Goal: Information Seeking & Learning: Learn about a topic

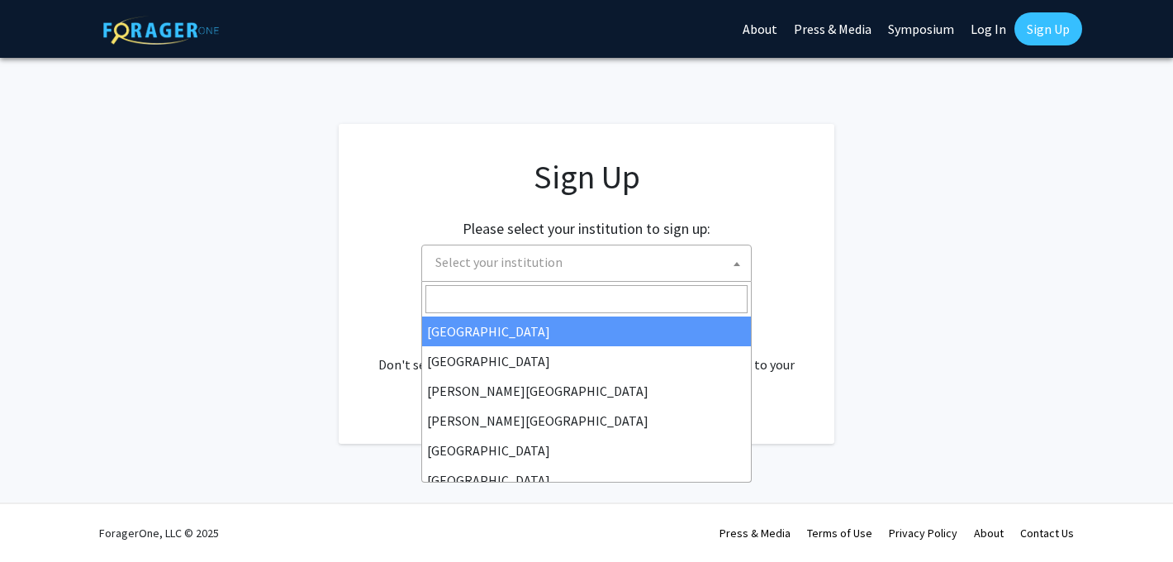
click at [555, 255] on span "Select your institution" at bounding box center [499, 262] width 127 height 17
click at [572, 273] on span "Select your institution" at bounding box center [590, 262] width 322 height 34
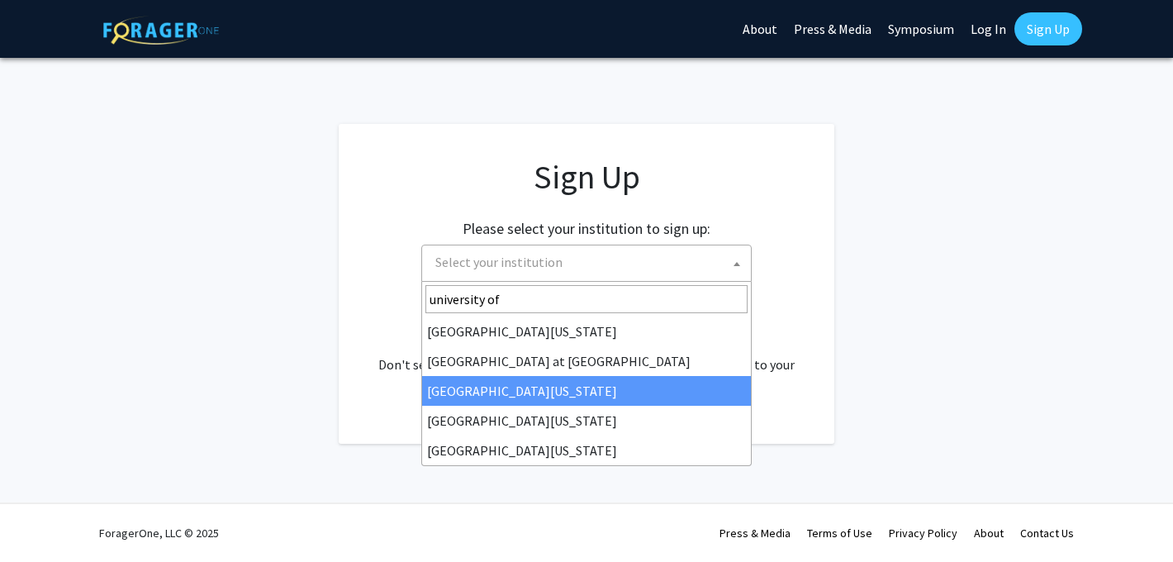
type input "university of"
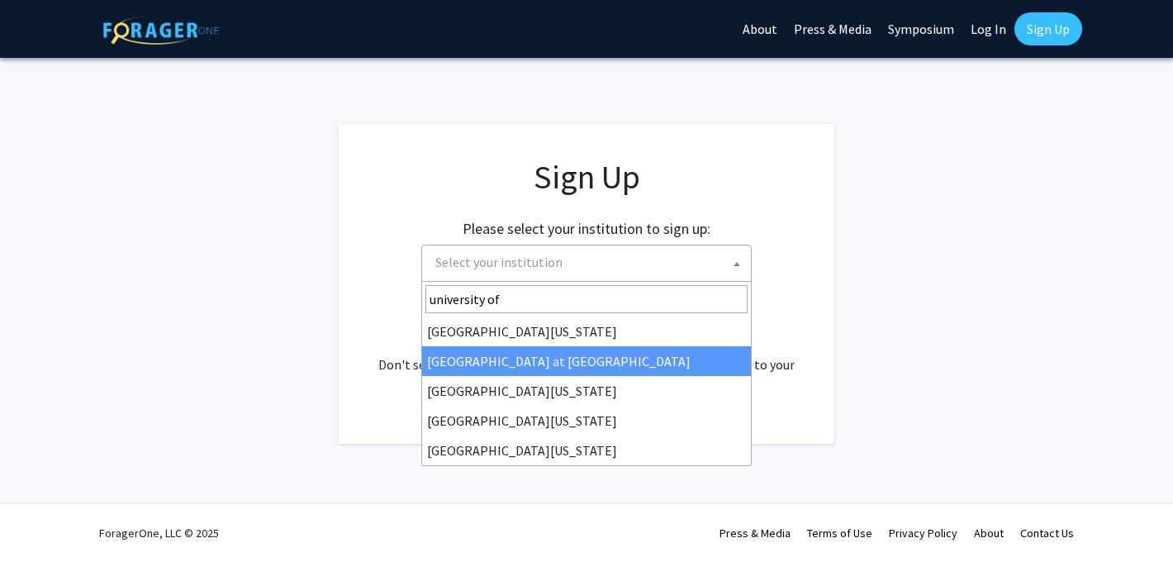
select select "18"
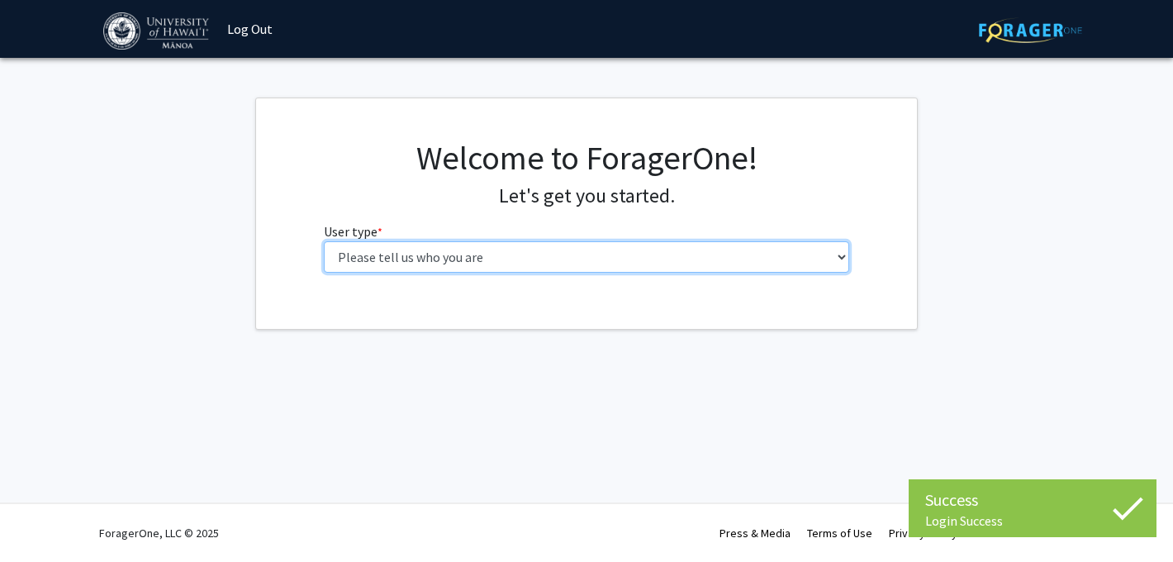
click at [603, 252] on select "Please tell us who you are Undergraduate Student Master's Student Doctoral Cand…" at bounding box center [587, 256] width 526 height 31
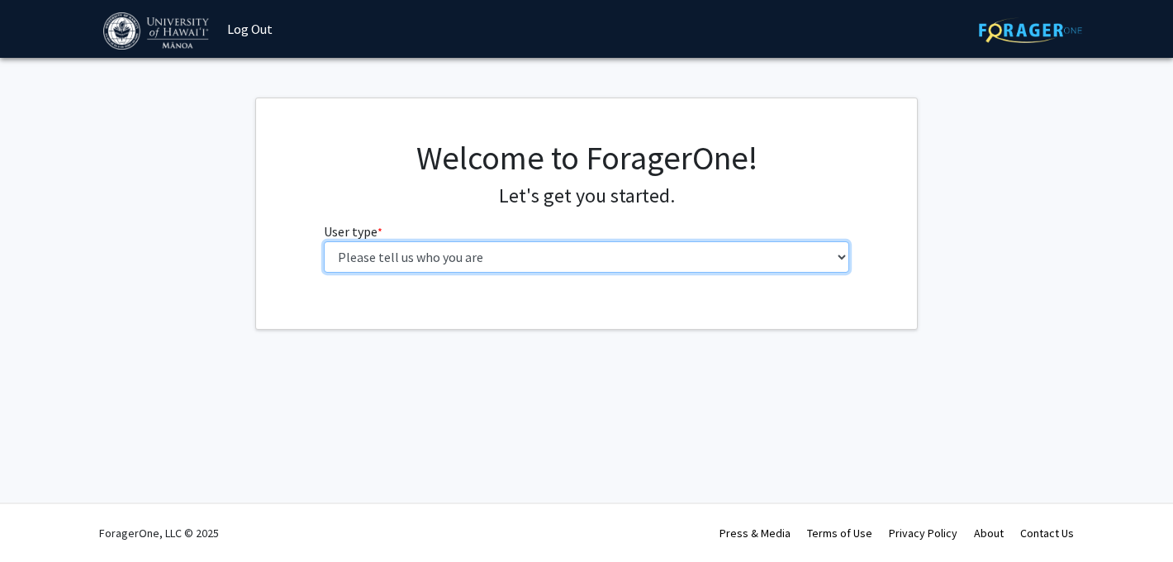
select select "1: undergrad"
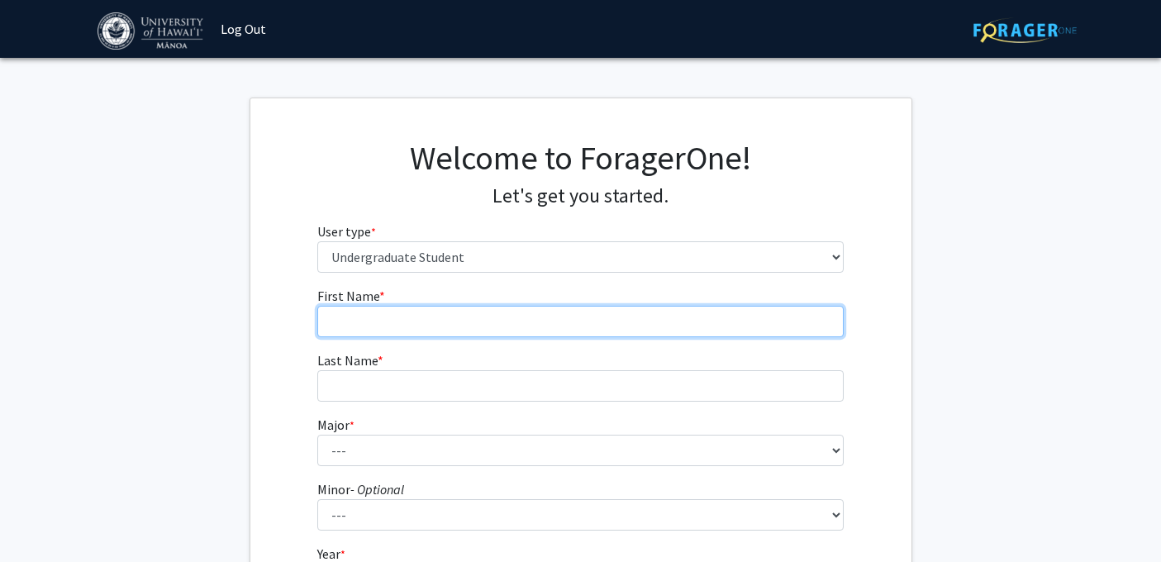
click at [542, 313] on input "First Name * required" at bounding box center [580, 321] width 526 height 31
type input "[PERSON_NAME]"
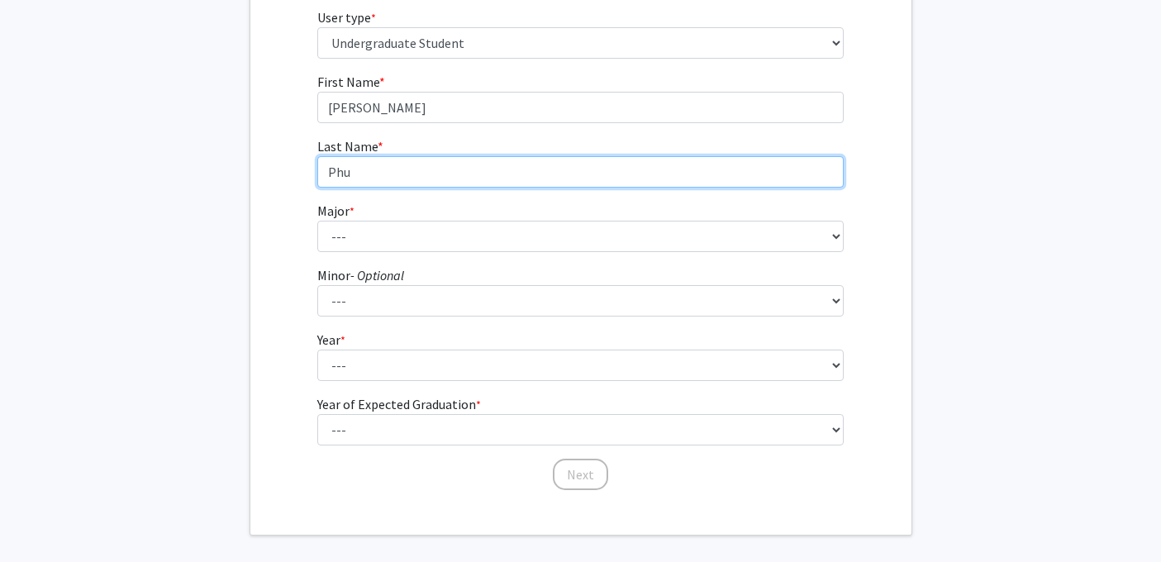
scroll to position [217, 0]
type input "[PERSON_NAME]"
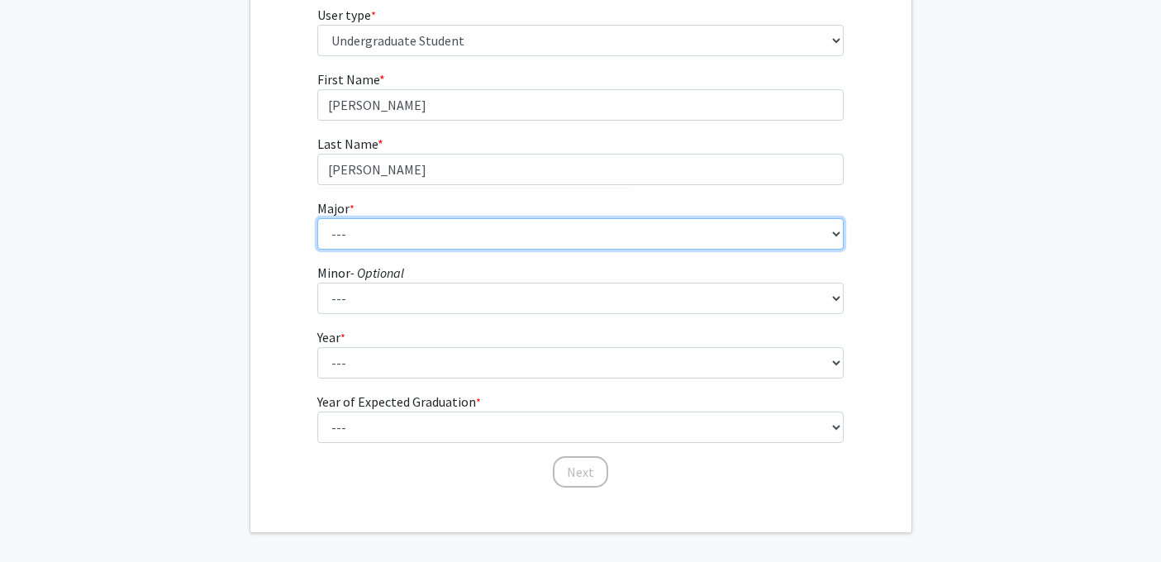
click at [548, 229] on select "--- Accounting American Studies Animal Sciences Anthropology Art Art History As…" at bounding box center [580, 233] width 526 height 31
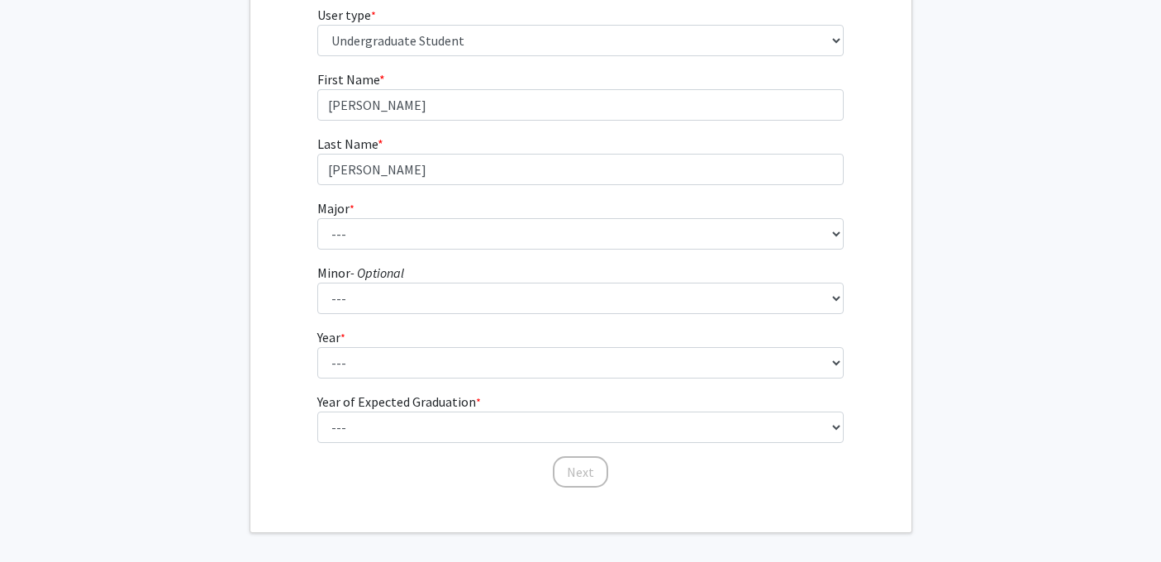
click at [661, 379] on form "First Name * required [PERSON_NAME] Last Name * required [PERSON_NAME] Major * …" at bounding box center [580, 270] width 526 height 403
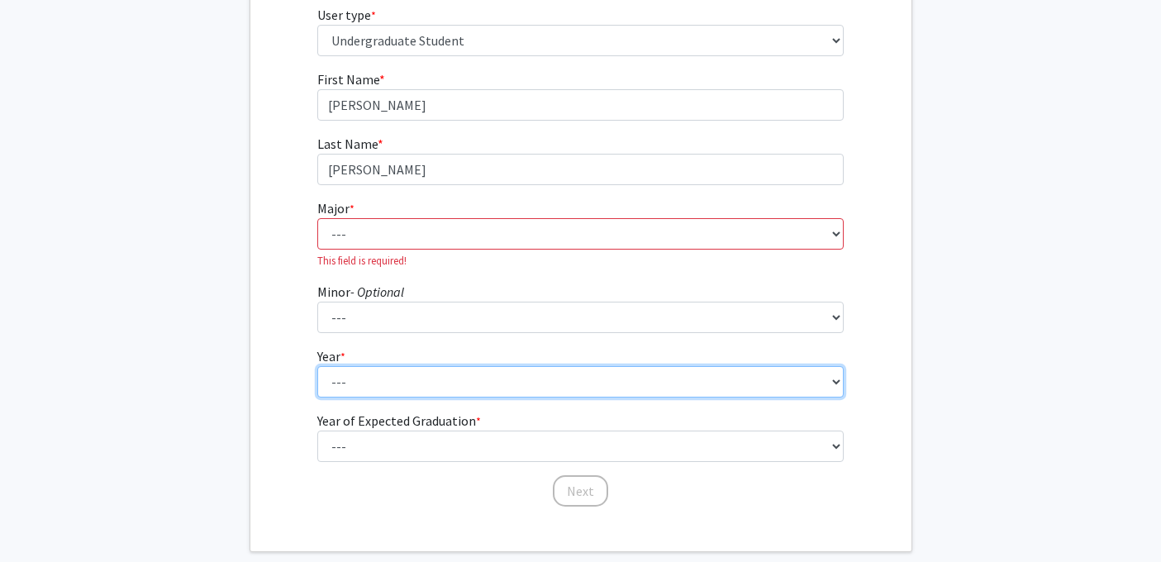
click at [662, 366] on select "--- First-year Sophomore Junior Senior Postbaccalaureate Certificate" at bounding box center [580, 381] width 526 height 31
select select "5: postbaccalaureate_certificate"
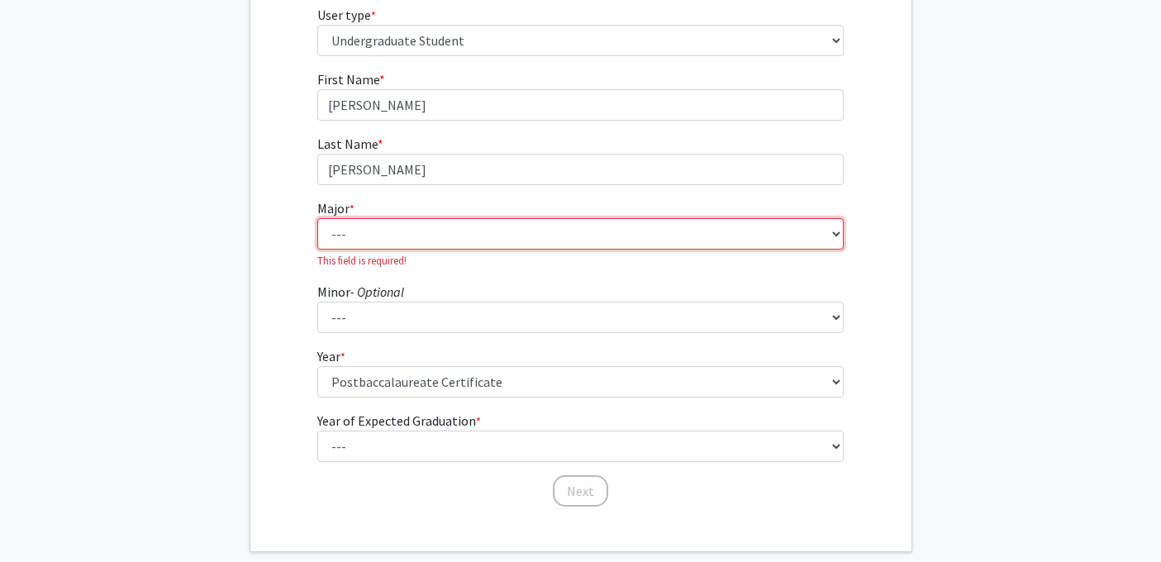
click at [666, 230] on select "--- Accounting American Studies Animal Sciences Anthropology Art Art History As…" at bounding box center [580, 233] width 526 height 31
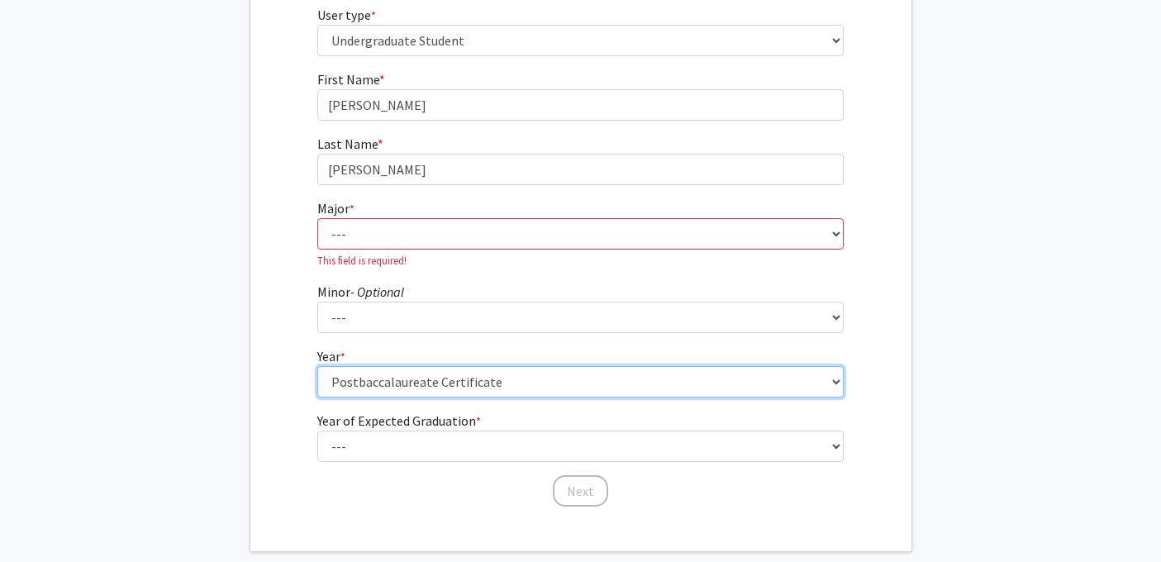
click at [802, 381] on select "--- First-year Sophomore Junior Senior Postbaccalaureate Certificate" at bounding box center [580, 381] width 526 height 31
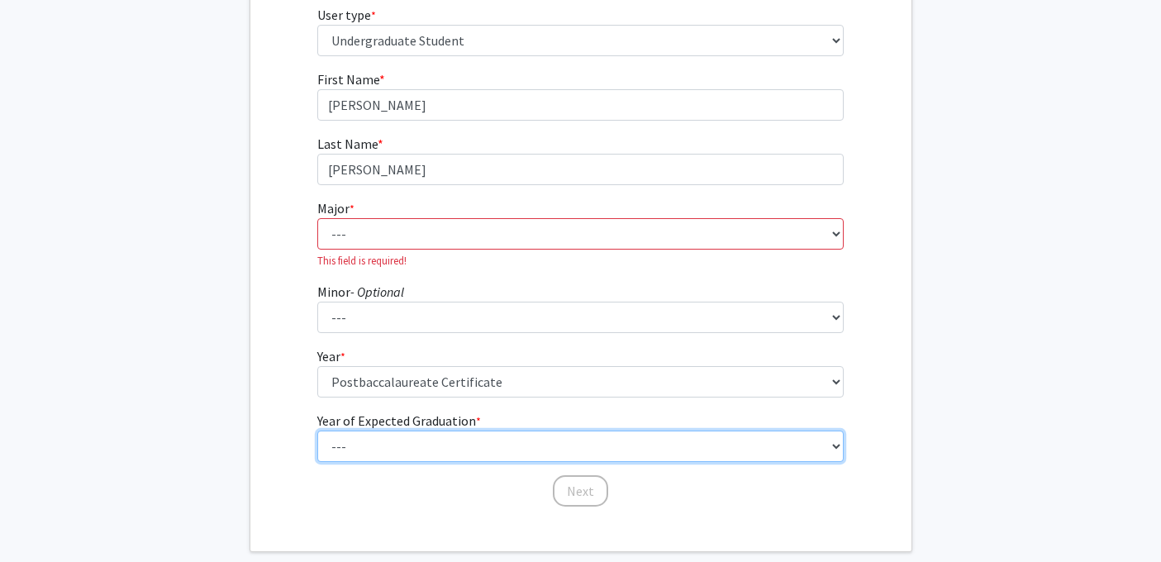
click at [564, 440] on select "--- 2025 2026 2027 2028 2029 2030 2031 2032 2033 2034" at bounding box center [580, 446] width 526 height 31
select select "3: 2027"
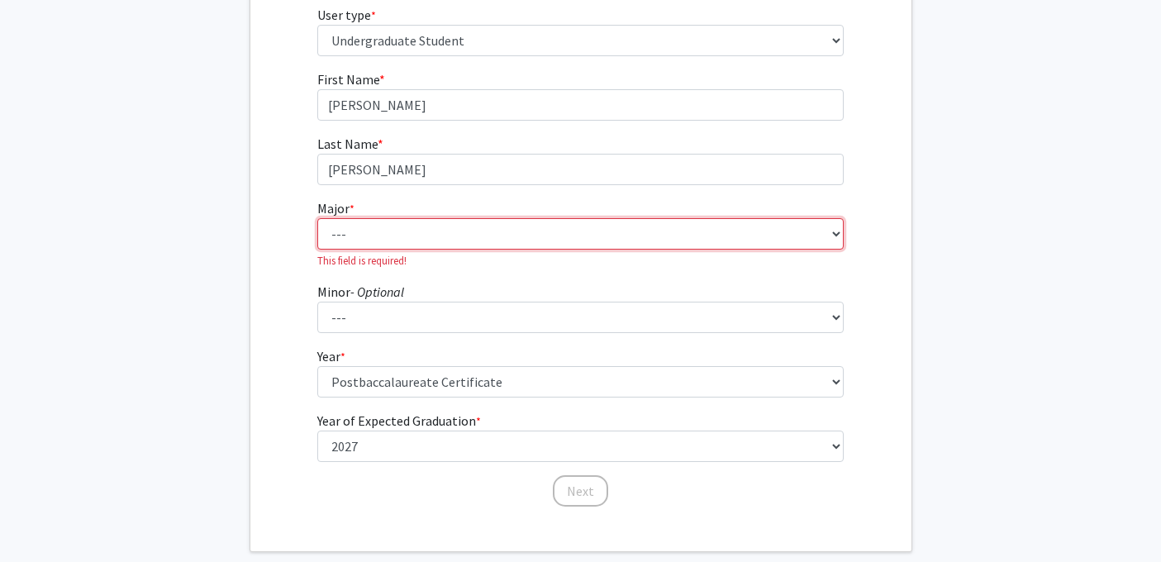
click at [550, 219] on select "--- Accounting American Studies Animal Sciences Anthropology Art Art History As…" at bounding box center [580, 233] width 526 height 31
select select "13: 1395"
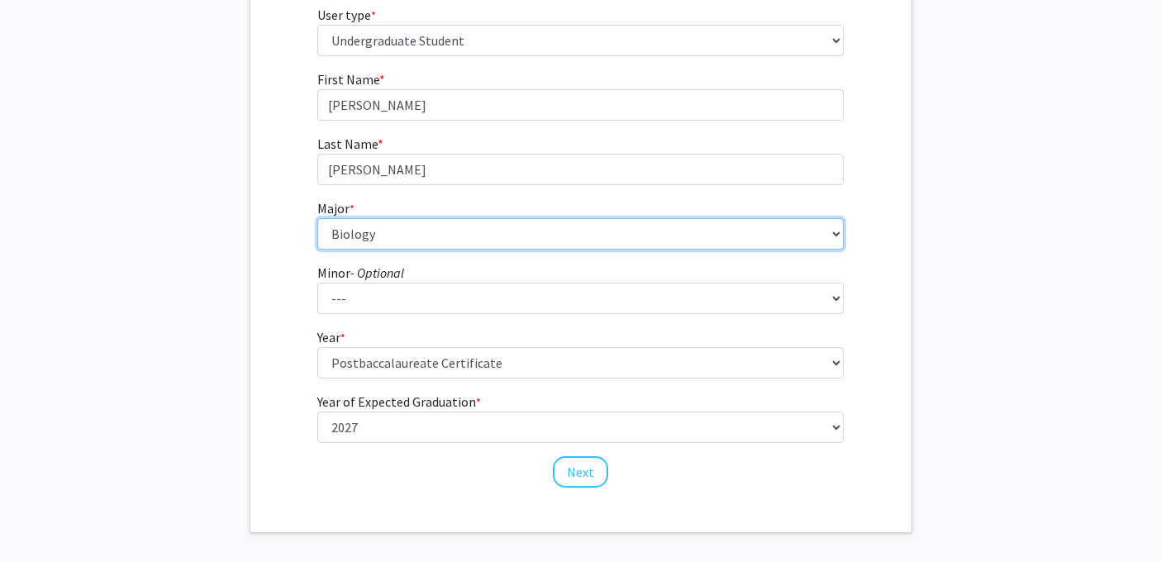
scroll to position [181, 0]
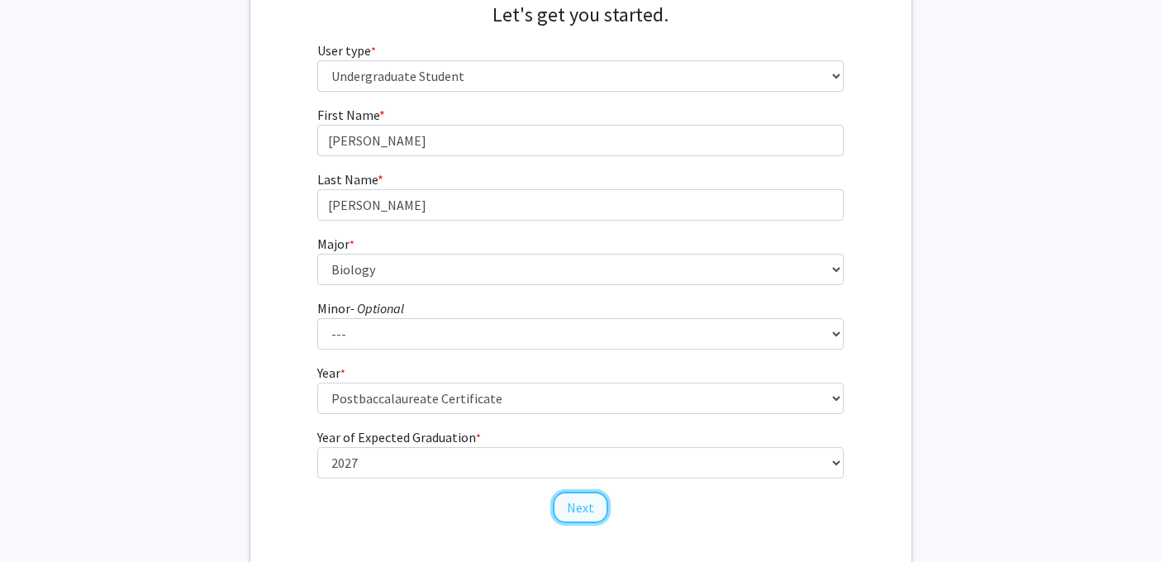
click at [579, 497] on button "Next" at bounding box center [580, 507] width 55 height 31
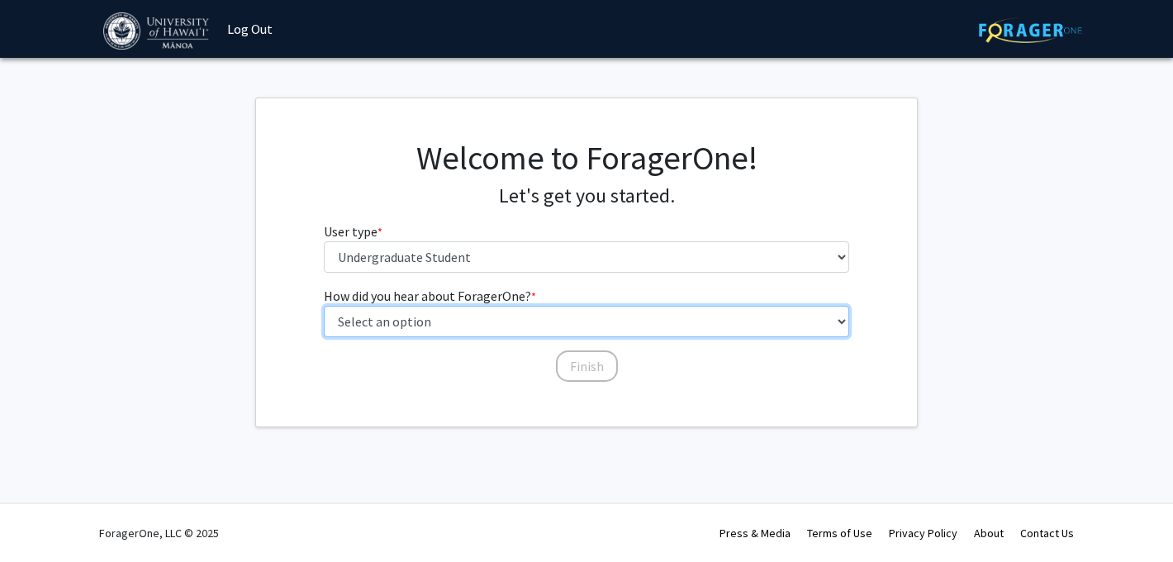
click at [561, 331] on select "Select an option Peer/student recommendation Faculty/staff recommendation Unive…" at bounding box center [587, 321] width 526 height 31
select select "3: university_website"
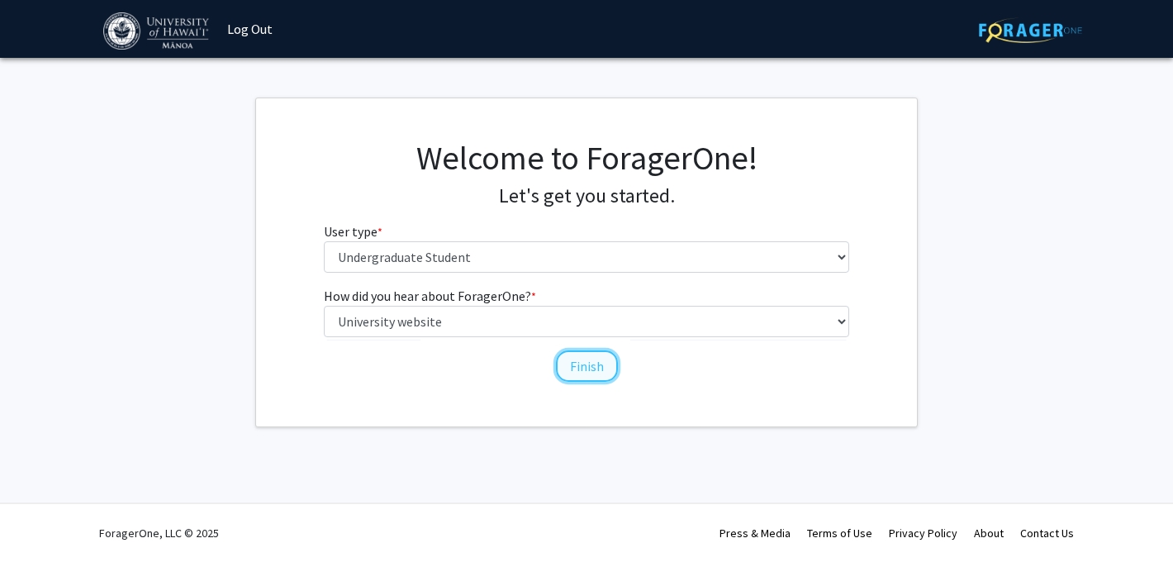
click at [569, 374] on button "Finish" at bounding box center [587, 365] width 62 height 31
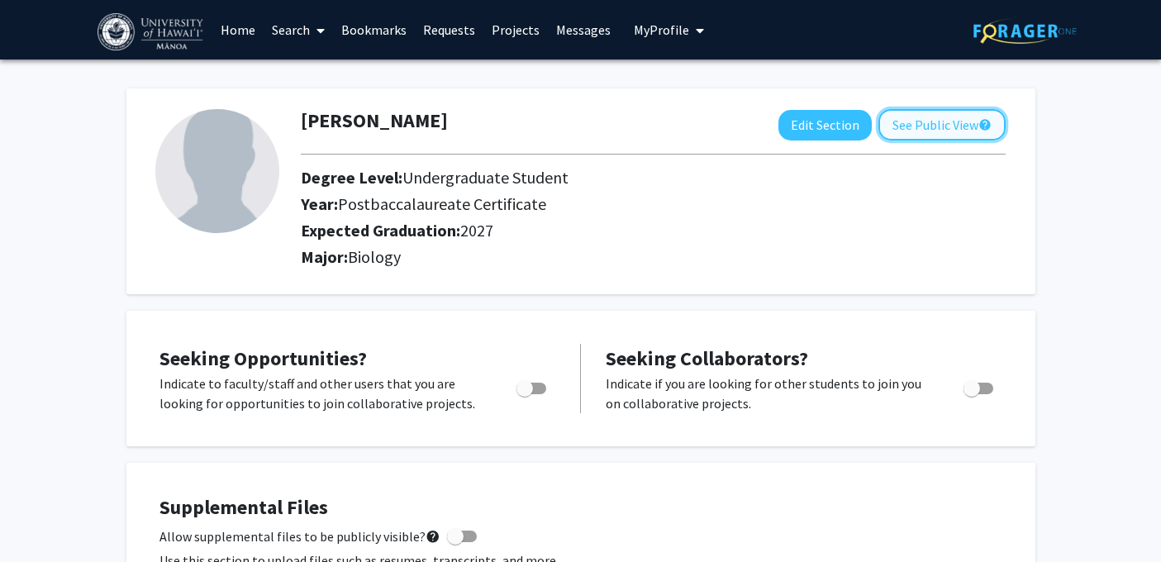
click at [893, 127] on button "See Public View help" at bounding box center [941, 124] width 127 height 31
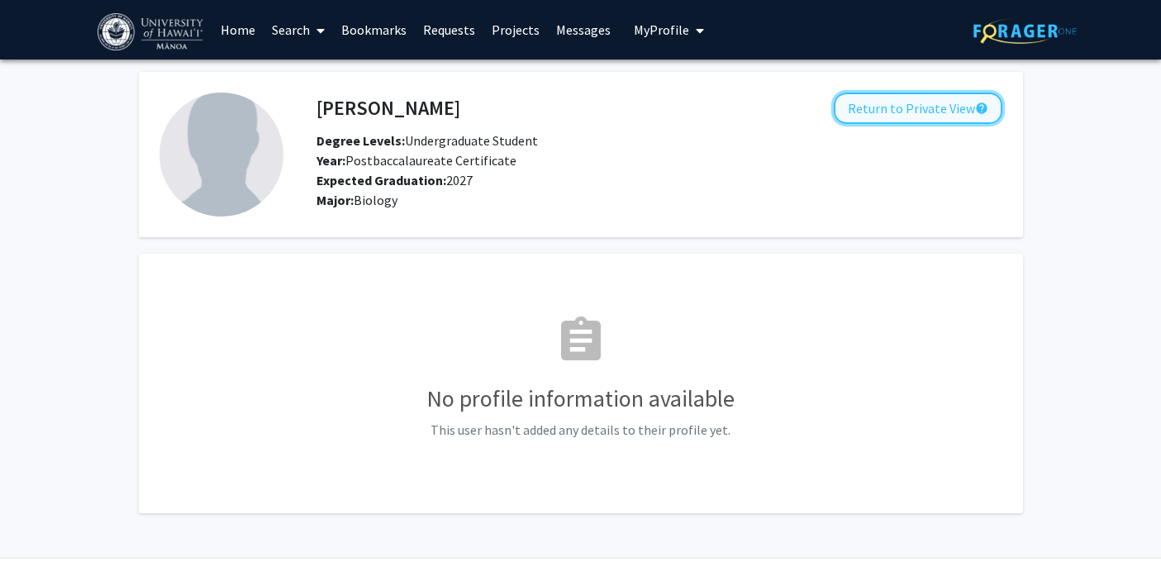
click at [895, 118] on button "Return to Private View help" at bounding box center [918, 108] width 169 height 31
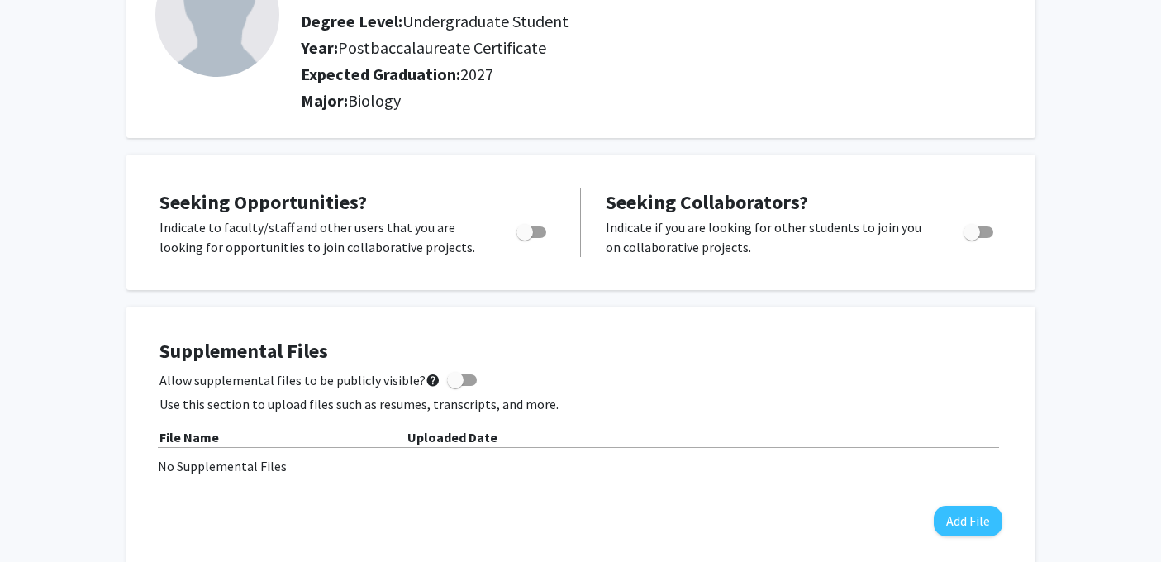
scroll to position [159, 0]
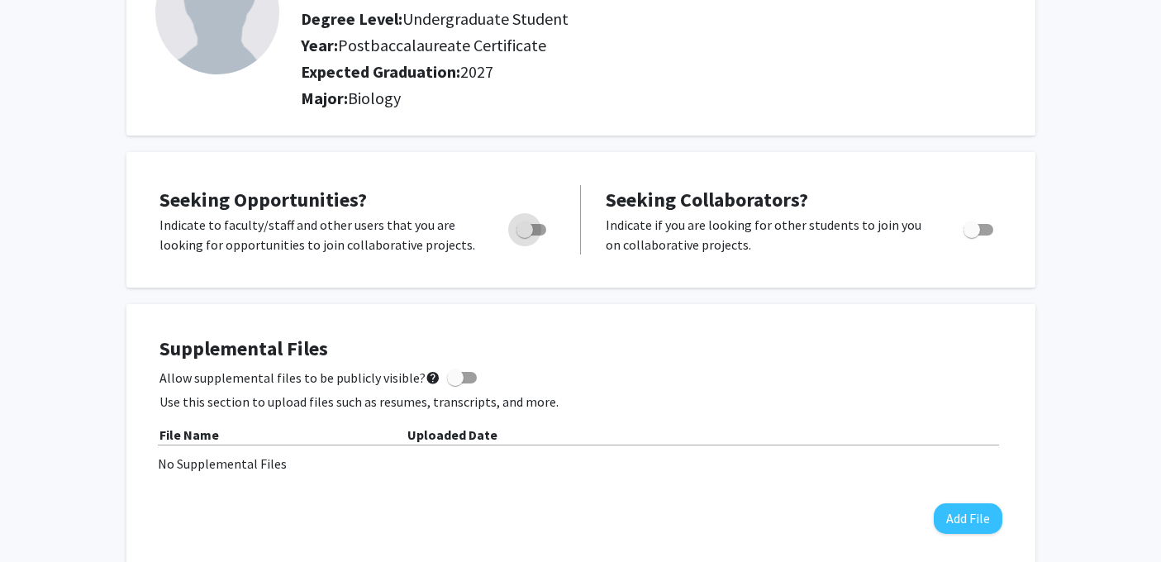
click at [538, 229] on span "Toggle" at bounding box center [532, 230] width 30 height 12
click at [525, 236] on input "Are you actively seeking opportunities?" at bounding box center [524, 236] width 1 height 1
checkbox input "true"
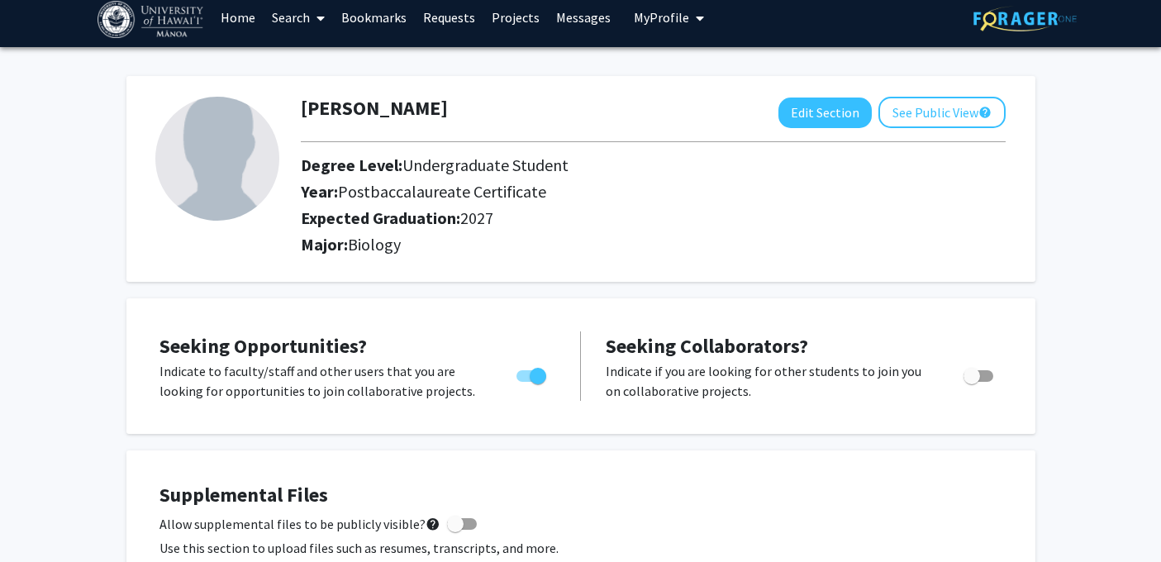
scroll to position [0, 0]
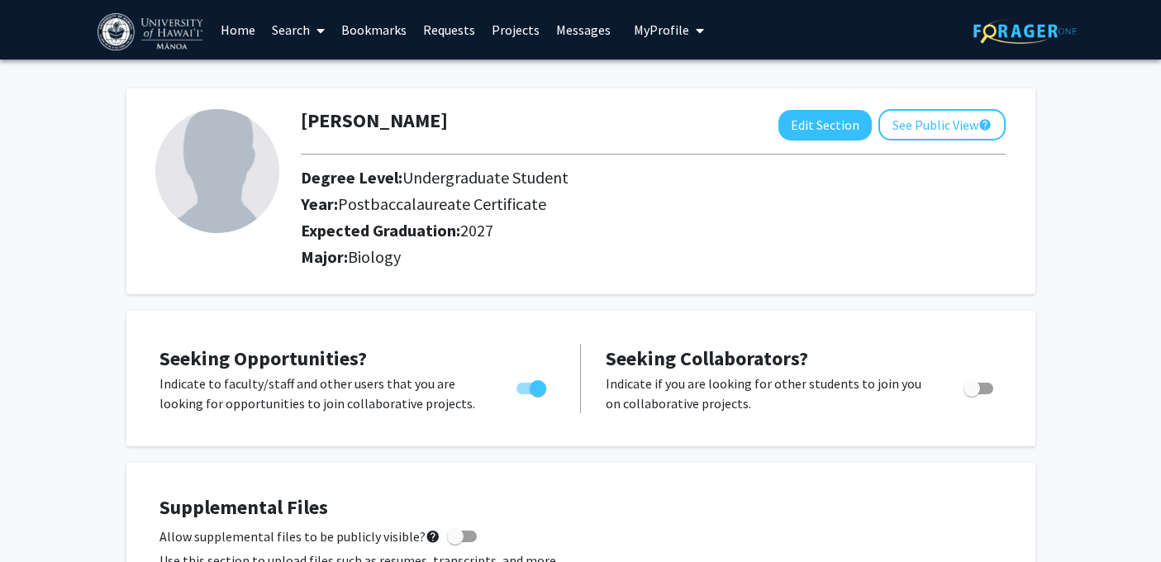
click at [312, 25] on span at bounding box center [317, 31] width 15 height 58
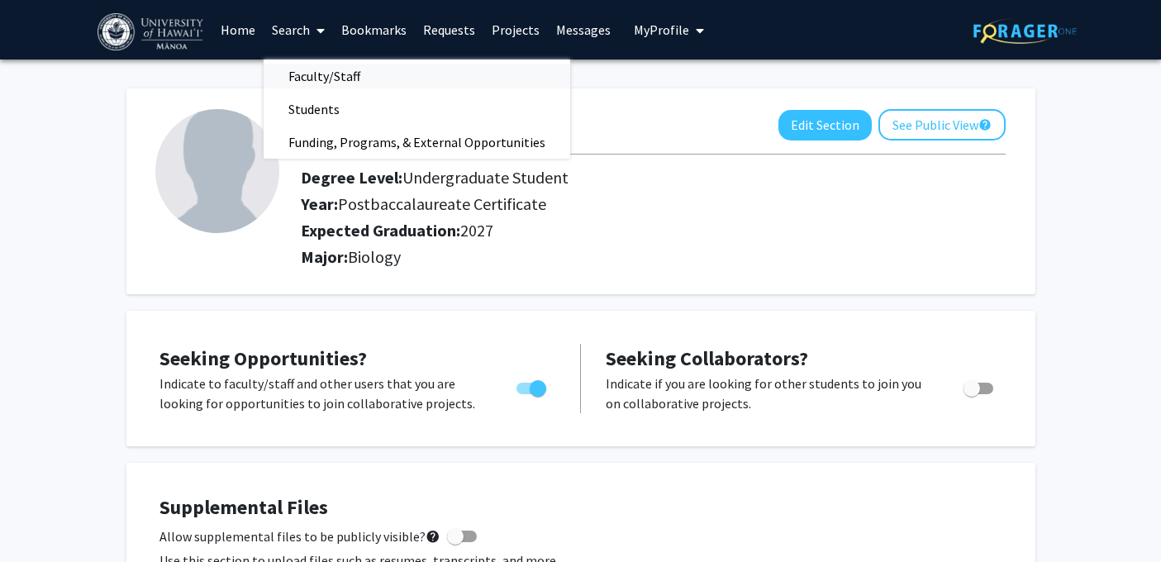
drag, startPoint x: 324, startPoint y: 83, endPoint x: 334, endPoint y: 92, distance: 13.5
click at [342, 141] on span "Funding, Programs, & External Opportunities" at bounding box center [417, 142] width 307 height 33
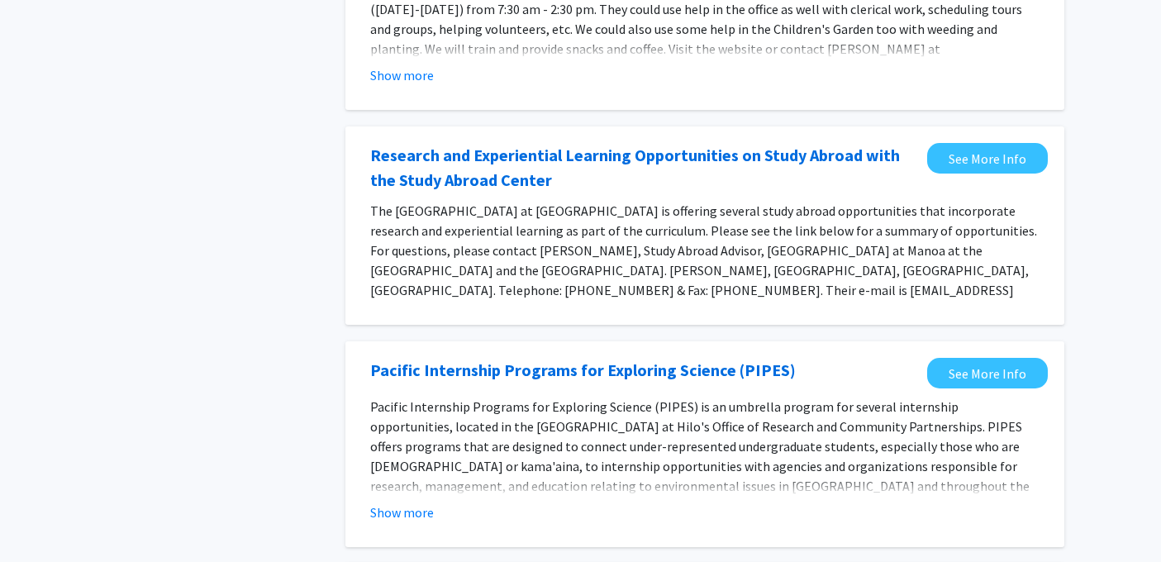
scroll to position [292, 0]
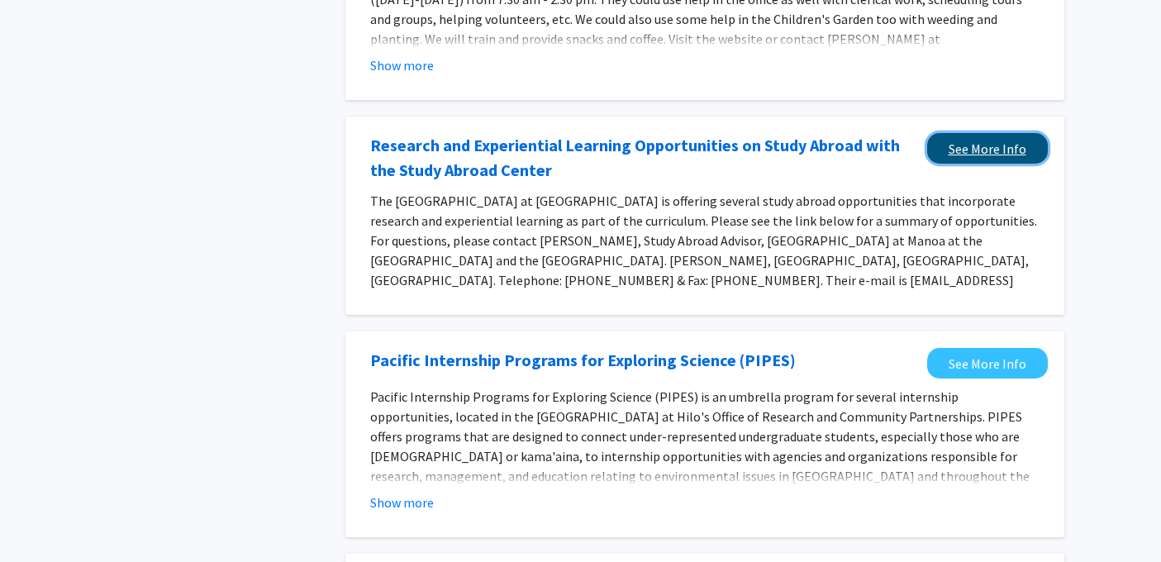
click at [980, 139] on link "See More Info" at bounding box center [987, 148] width 121 height 31
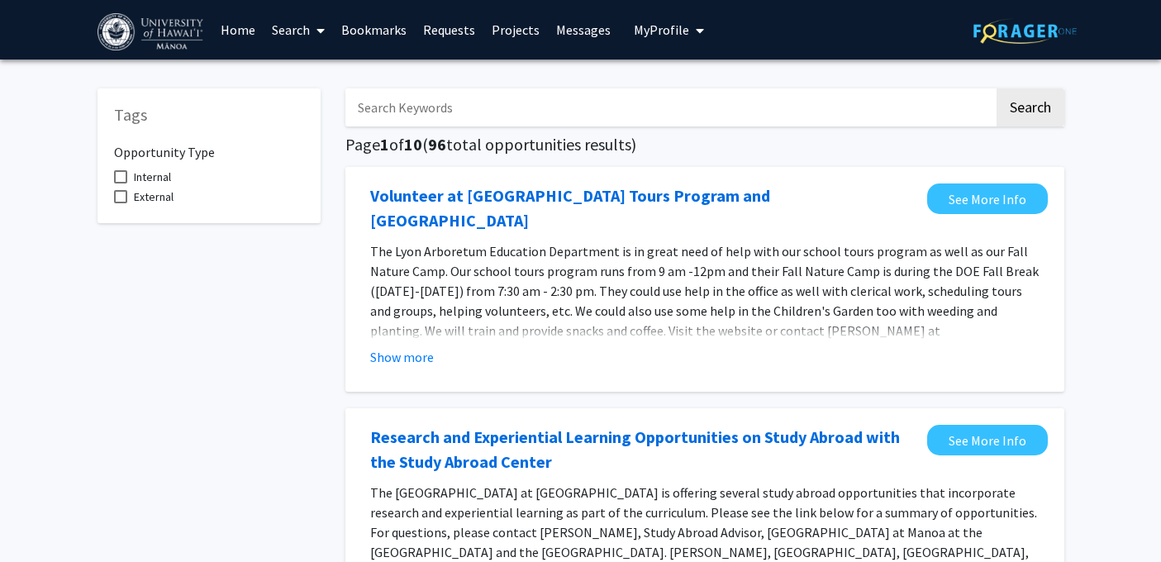
click at [123, 193] on span at bounding box center [120, 196] width 13 height 13
click at [121, 203] on input "External" at bounding box center [120, 203] width 1 height 1
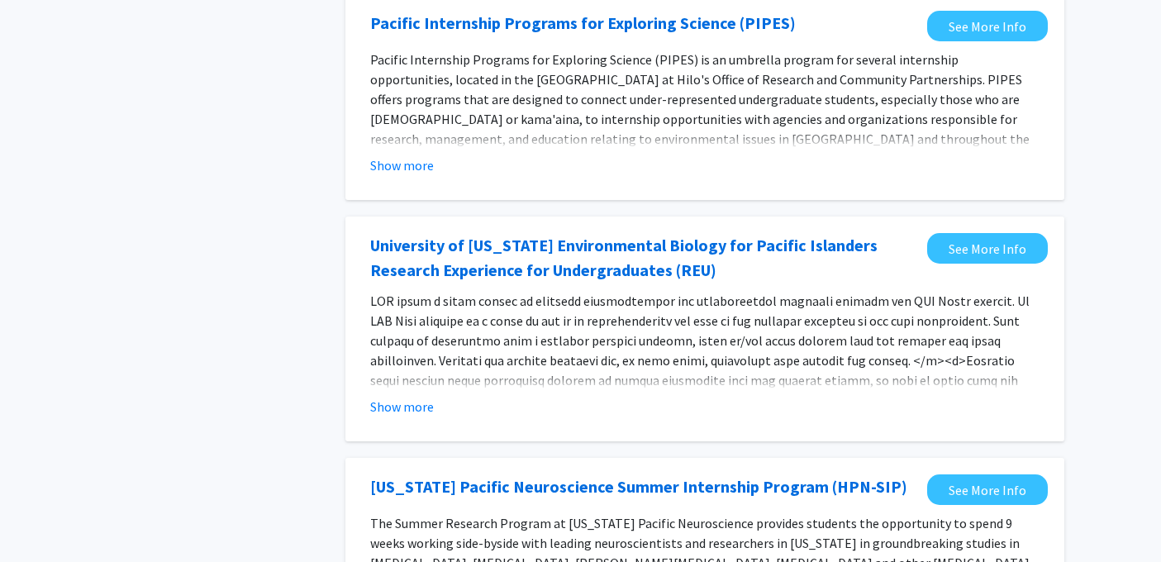
scroll to position [416, 0]
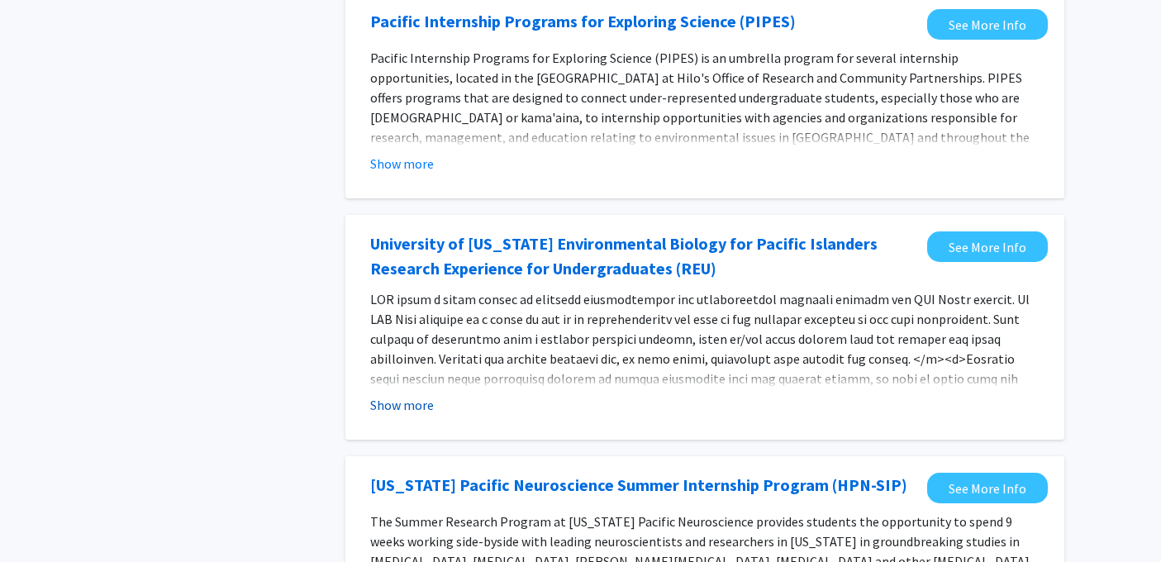
click at [408, 395] on button "Show more" at bounding box center [402, 405] width 64 height 20
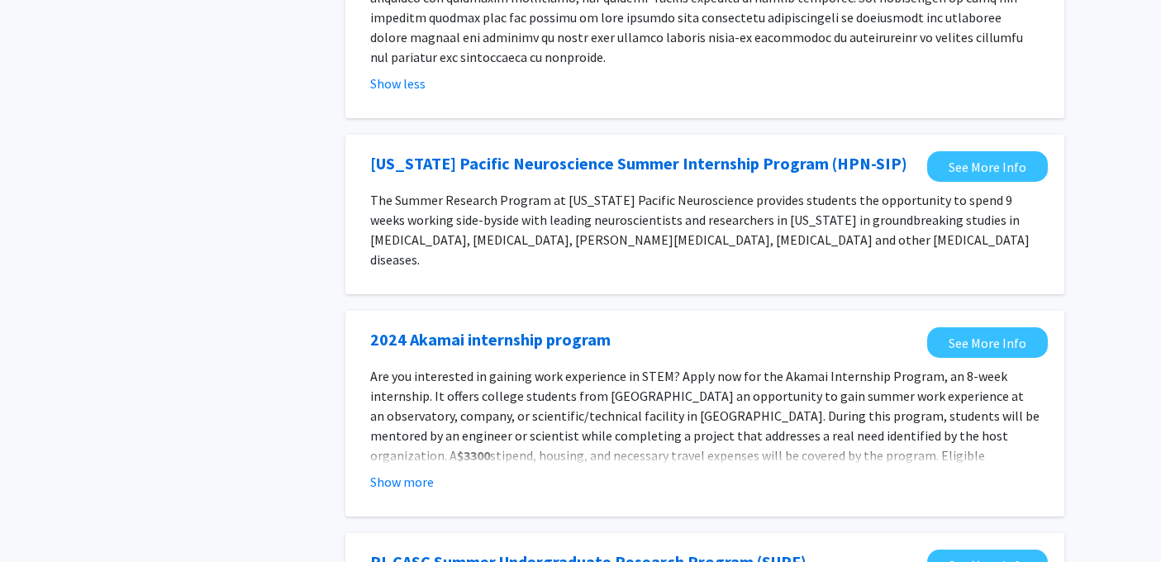
scroll to position [857, 0]
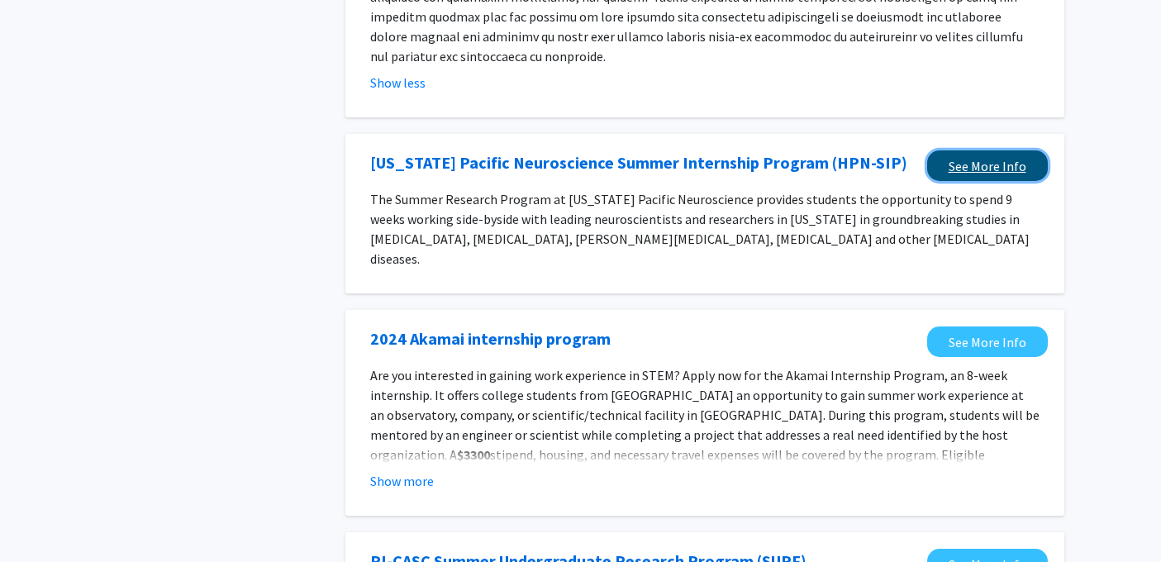
click at [947, 150] on link "See More Info" at bounding box center [987, 165] width 121 height 31
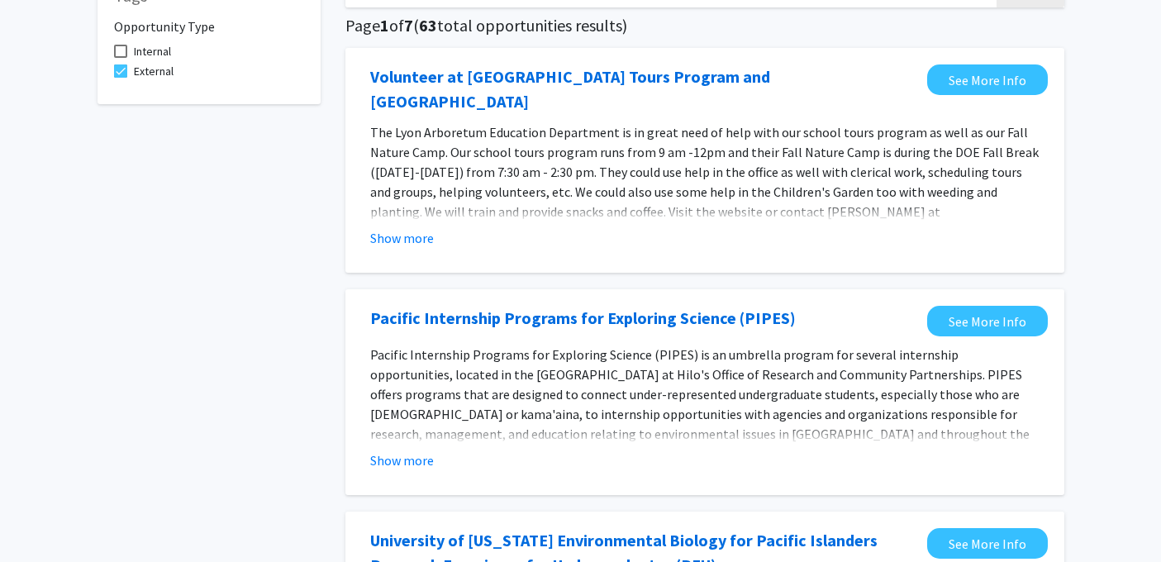
scroll to position [0, 0]
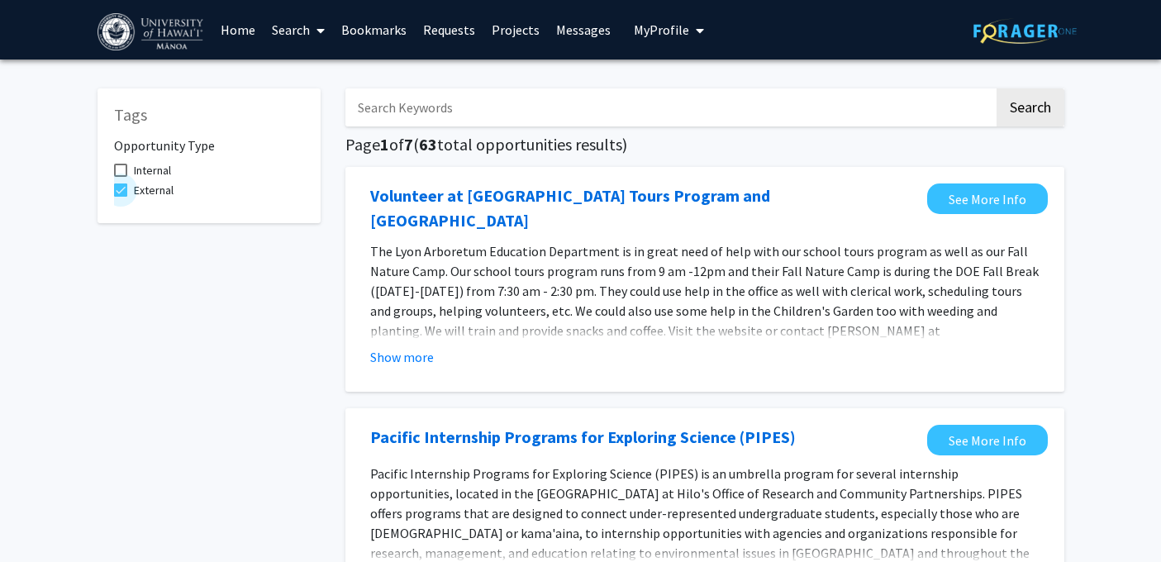
click at [120, 189] on span at bounding box center [120, 189] width 13 height 13
click at [120, 197] on input "External" at bounding box center [120, 197] width 1 height 1
checkbox input "false"
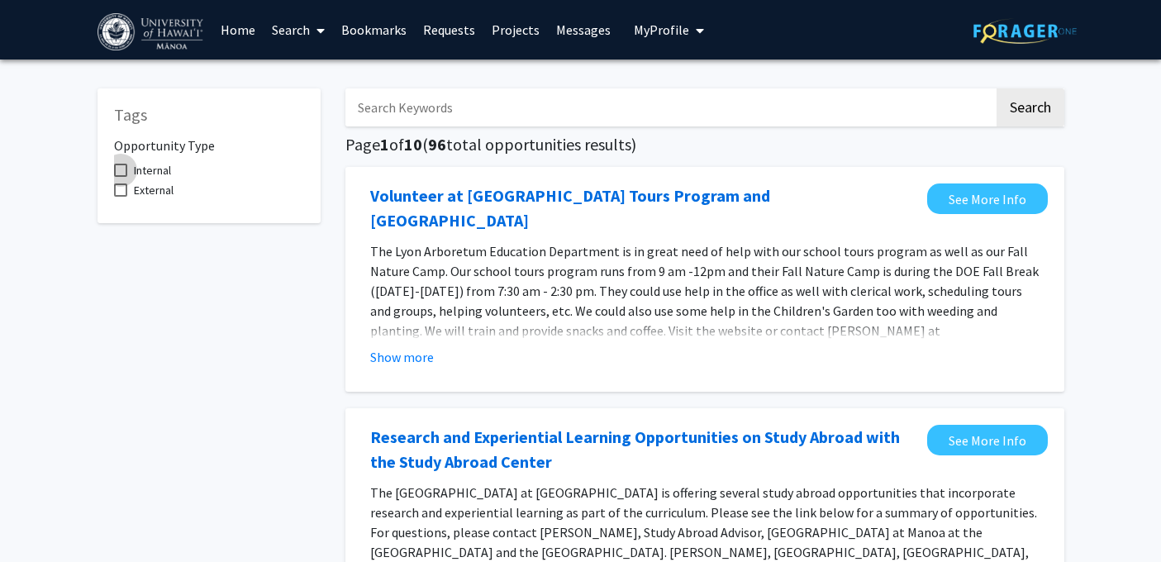
click at [119, 169] on span at bounding box center [120, 170] width 13 height 13
click at [120, 177] on input "Internal" at bounding box center [120, 177] width 1 height 1
checkbox input "true"
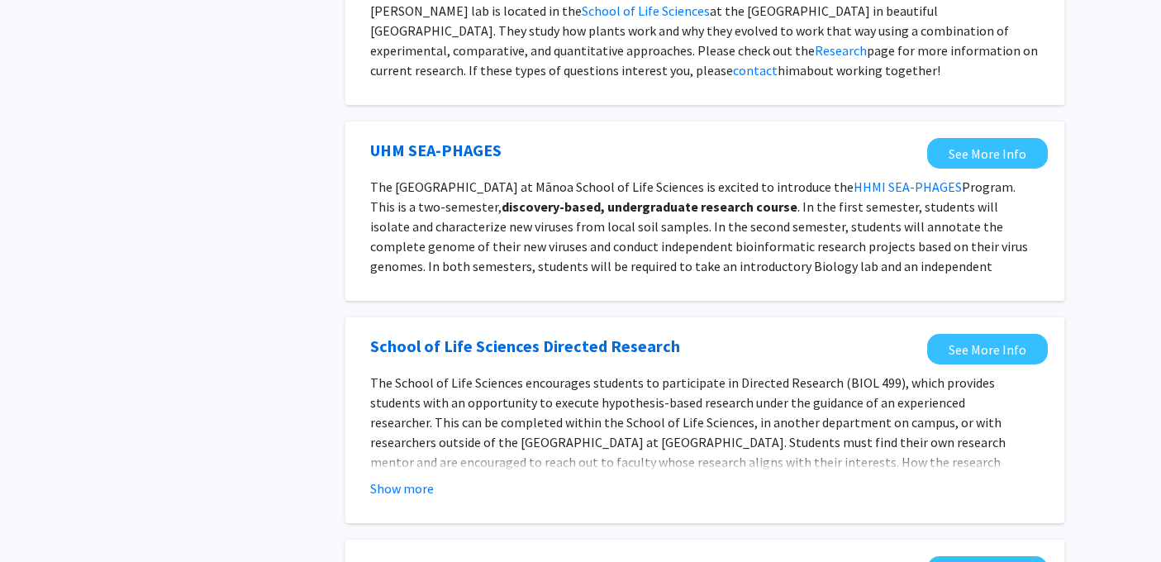
scroll to position [901, 0]
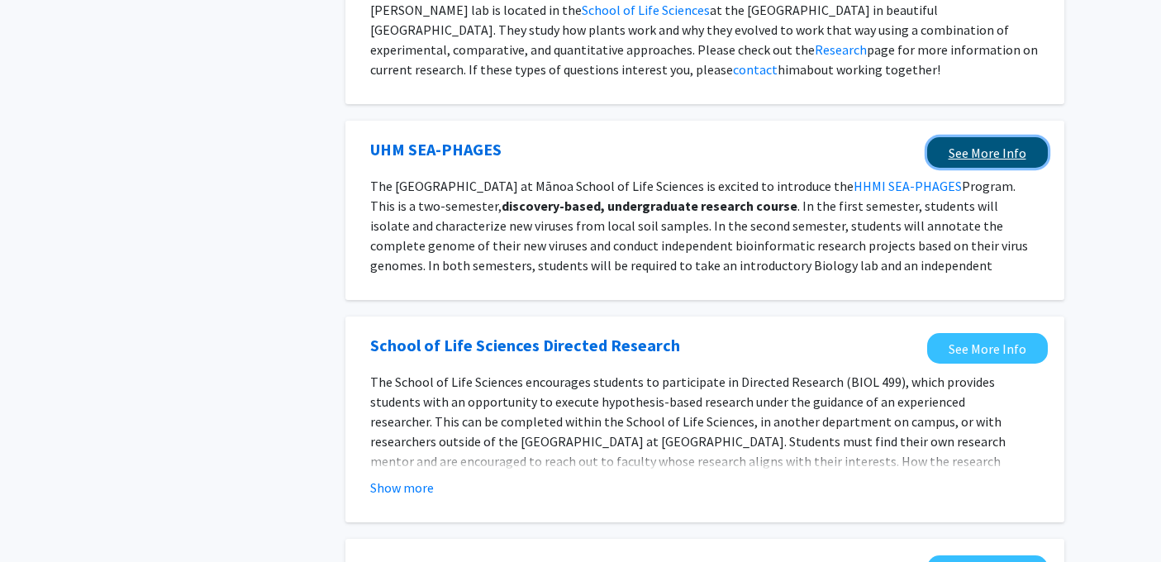
click at [991, 137] on link "See More Info" at bounding box center [987, 152] width 121 height 31
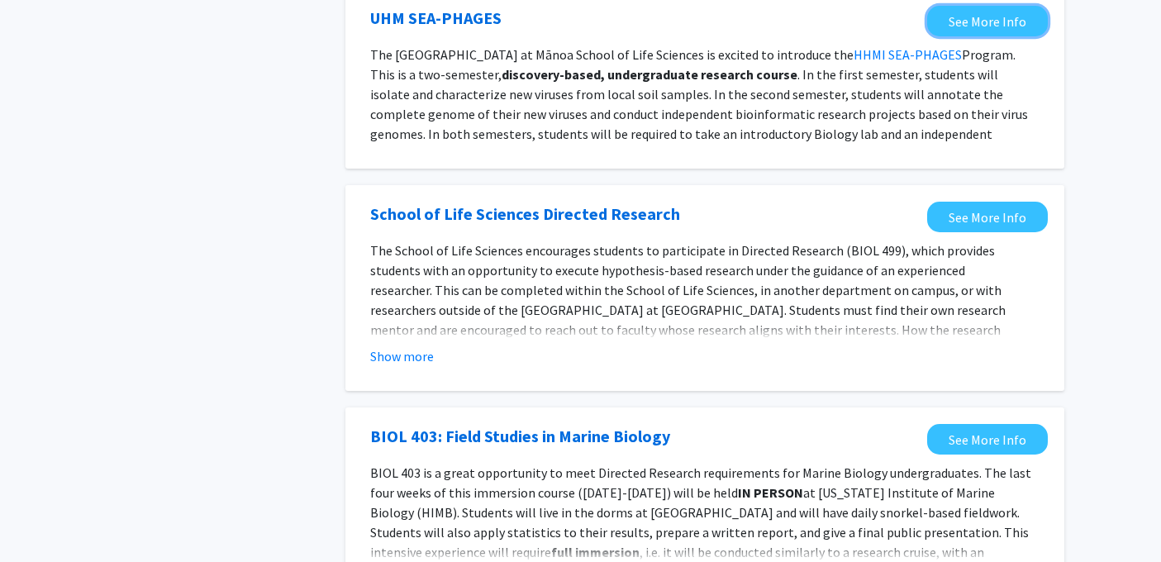
scroll to position [1035, 0]
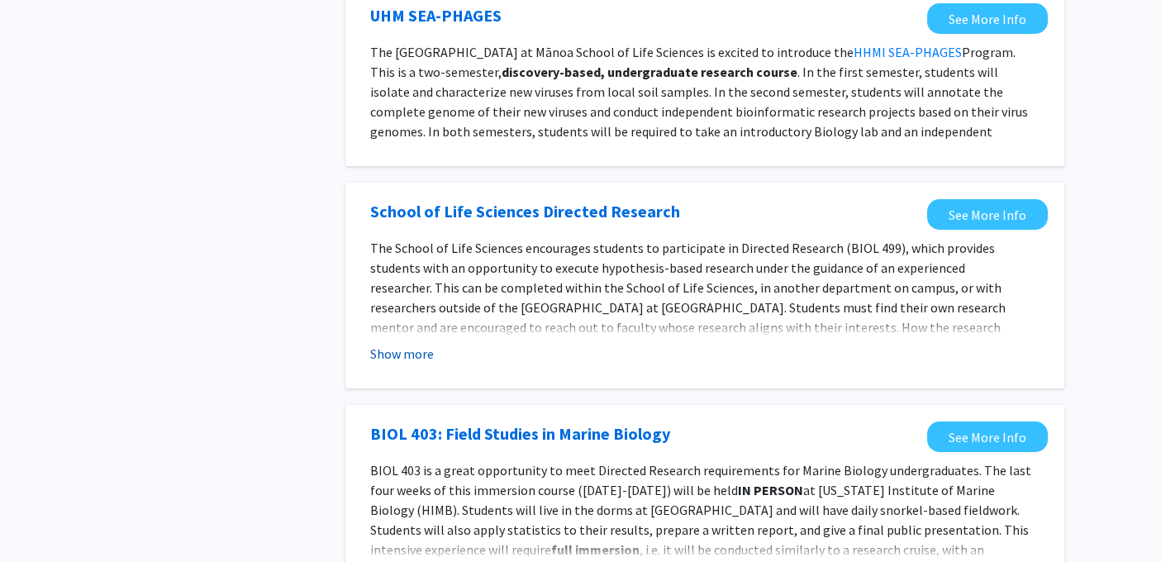
click at [398, 344] on button "Show more" at bounding box center [402, 354] width 64 height 20
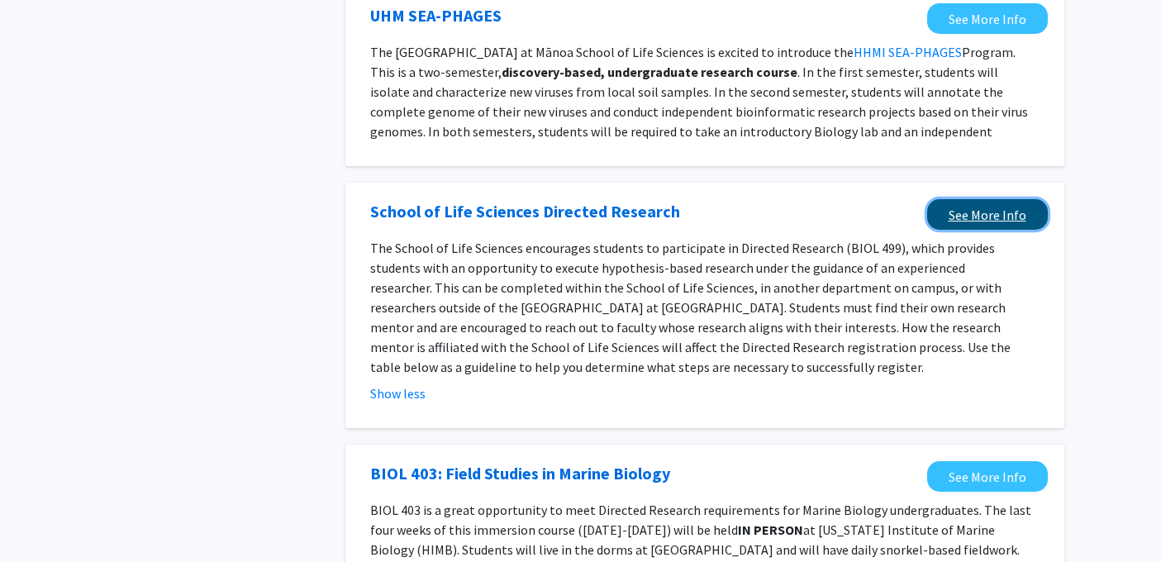
click at [974, 199] on link "See More Info" at bounding box center [987, 214] width 121 height 31
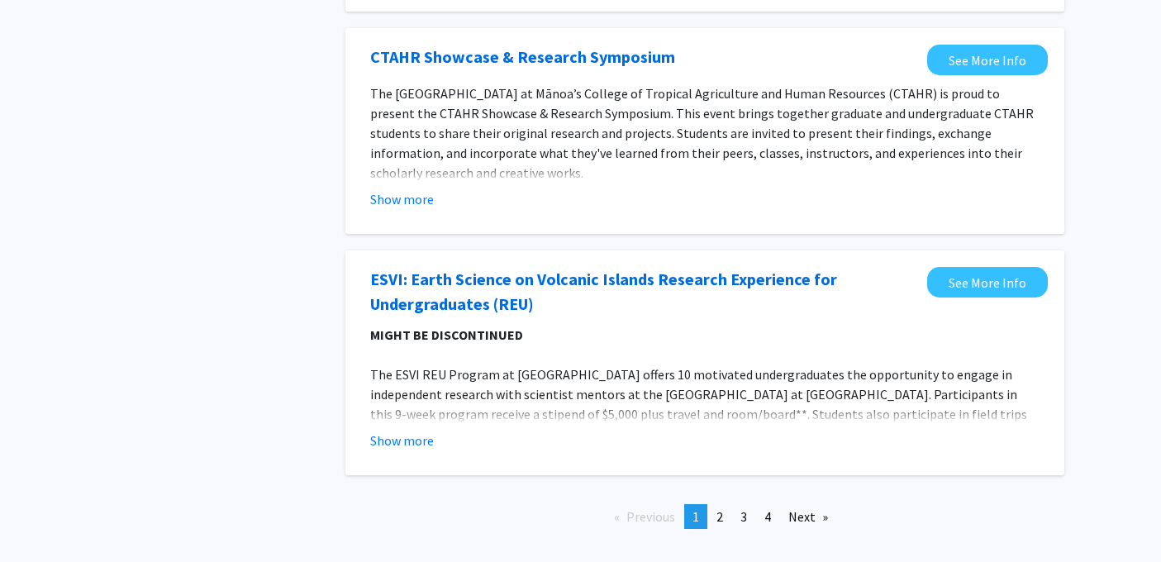
scroll to position [1858, 0]
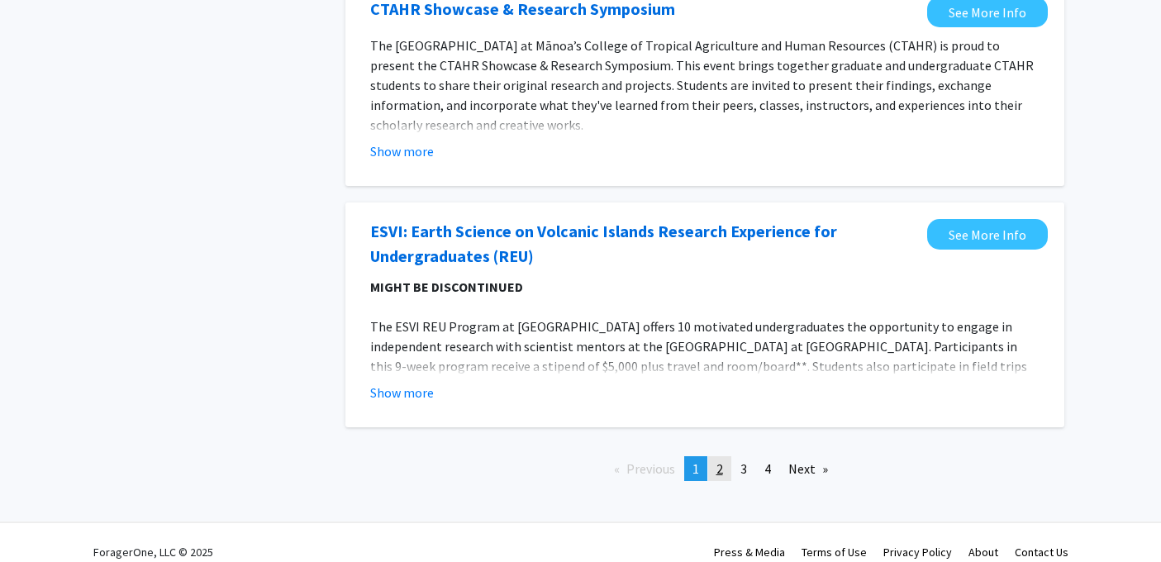
click at [717, 460] on span "2" at bounding box center [719, 468] width 7 height 17
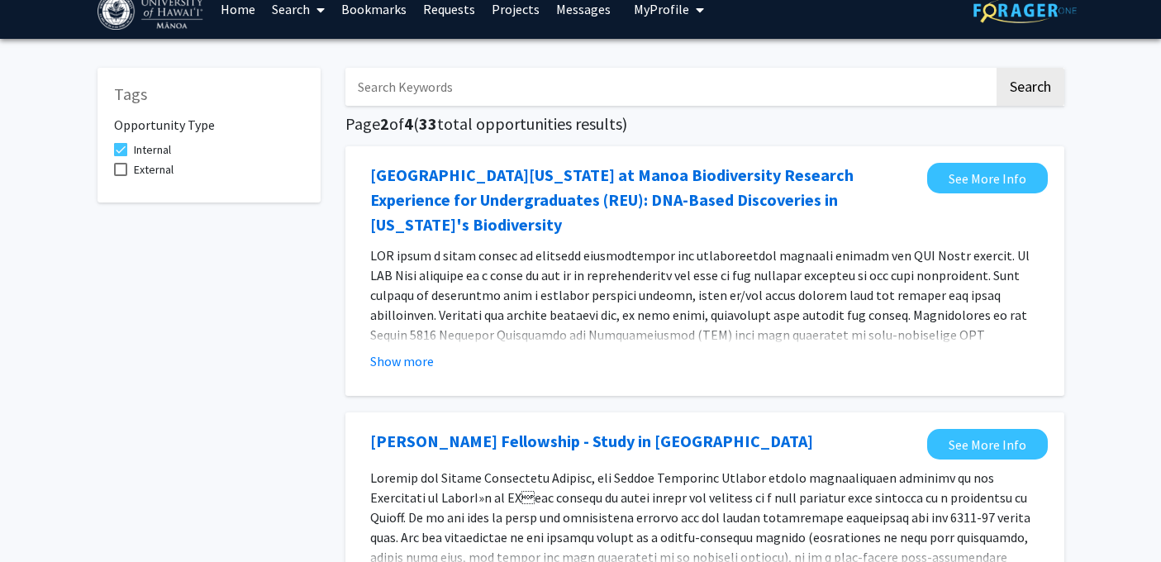
scroll to position [22, 0]
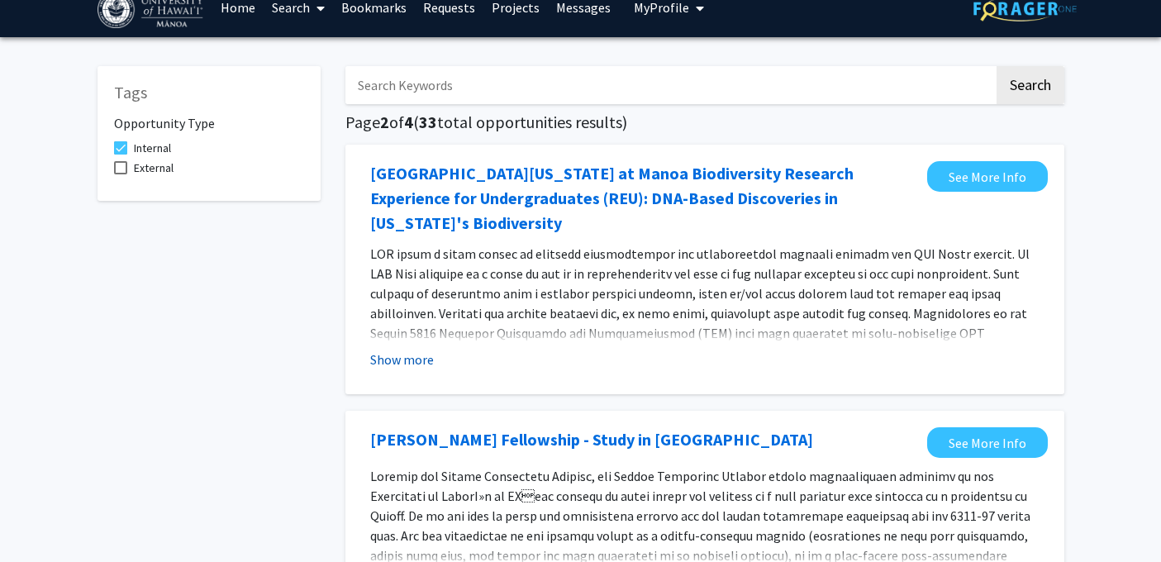
click at [412, 350] on button "Show more" at bounding box center [402, 360] width 64 height 20
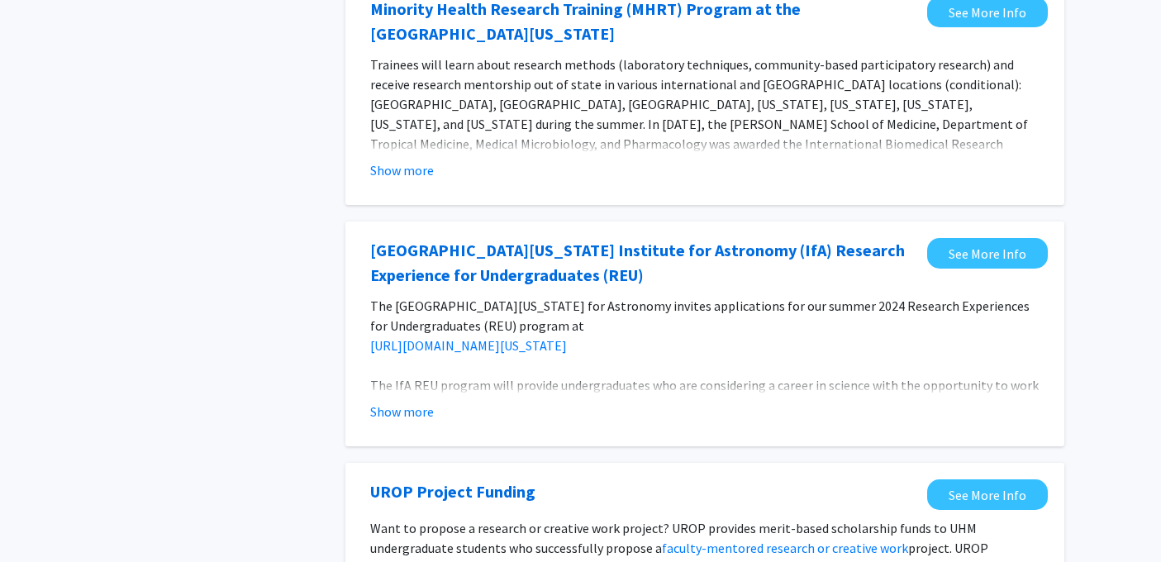
scroll to position [2022, 0]
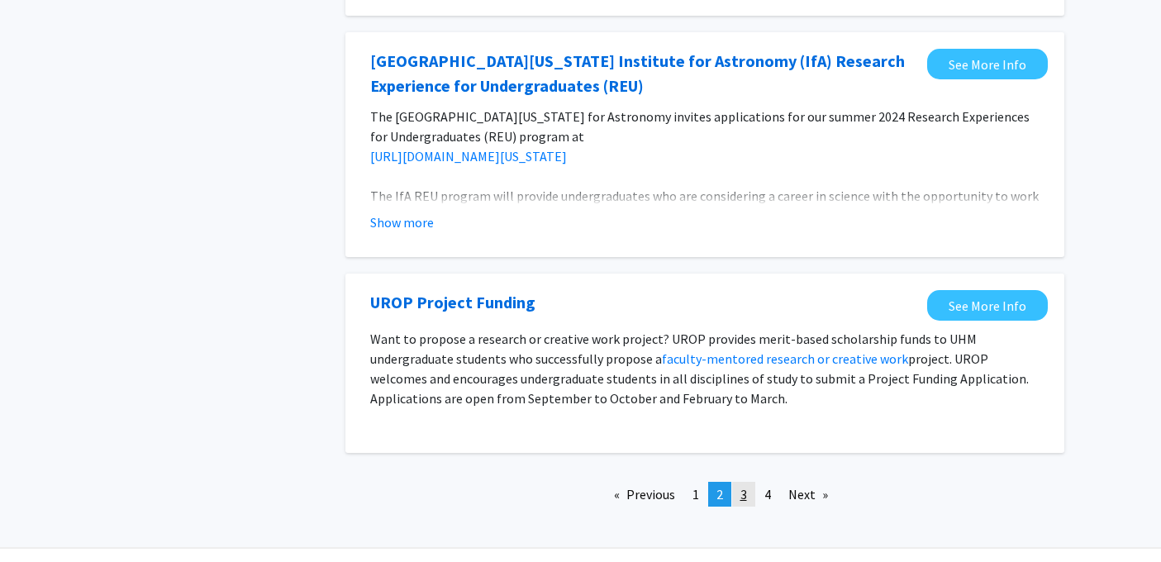
click at [749, 482] on link "page 3" at bounding box center [743, 494] width 23 height 25
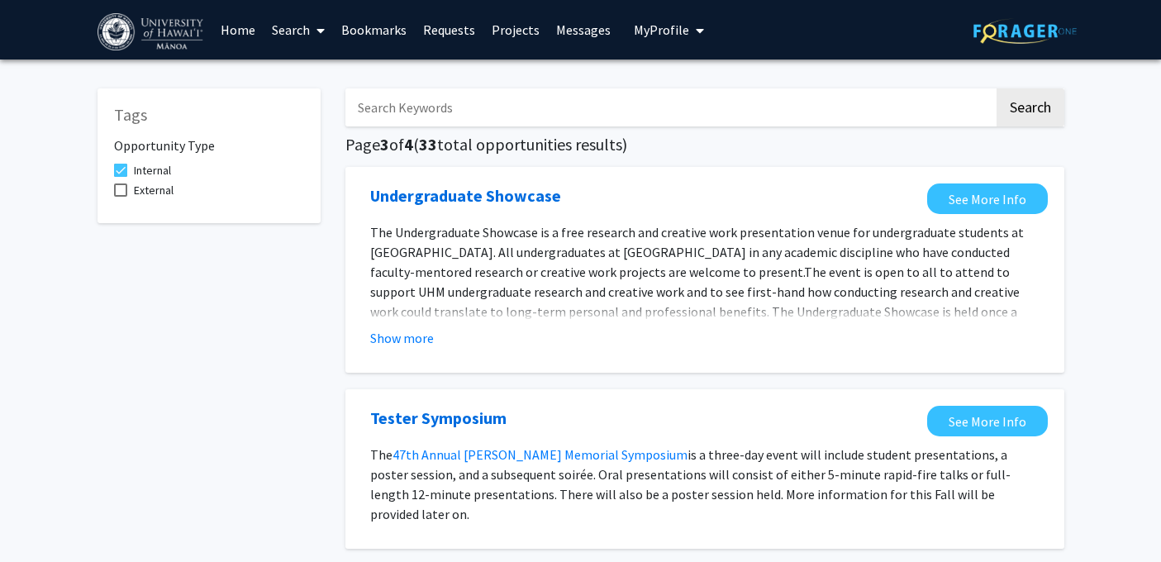
click at [314, 29] on span at bounding box center [317, 31] width 15 height 58
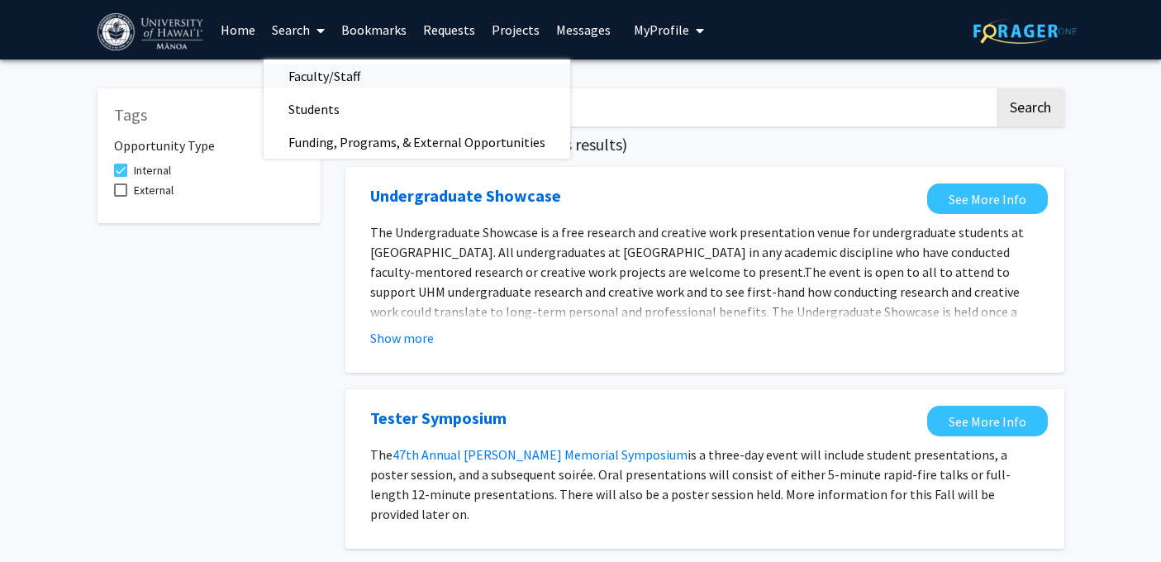
click at [325, 71] on span "Faculty/Staff" at bounding box center [324, 76] width 121 height 33
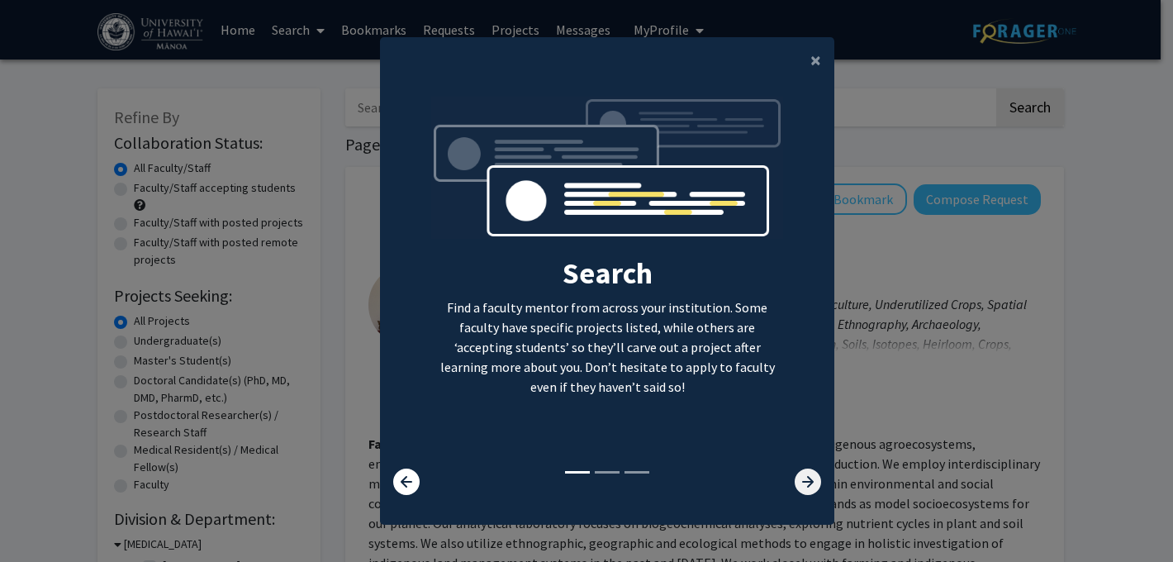
click at [795, 475] on icon at bounding box center [808, 482] width 26 height 26
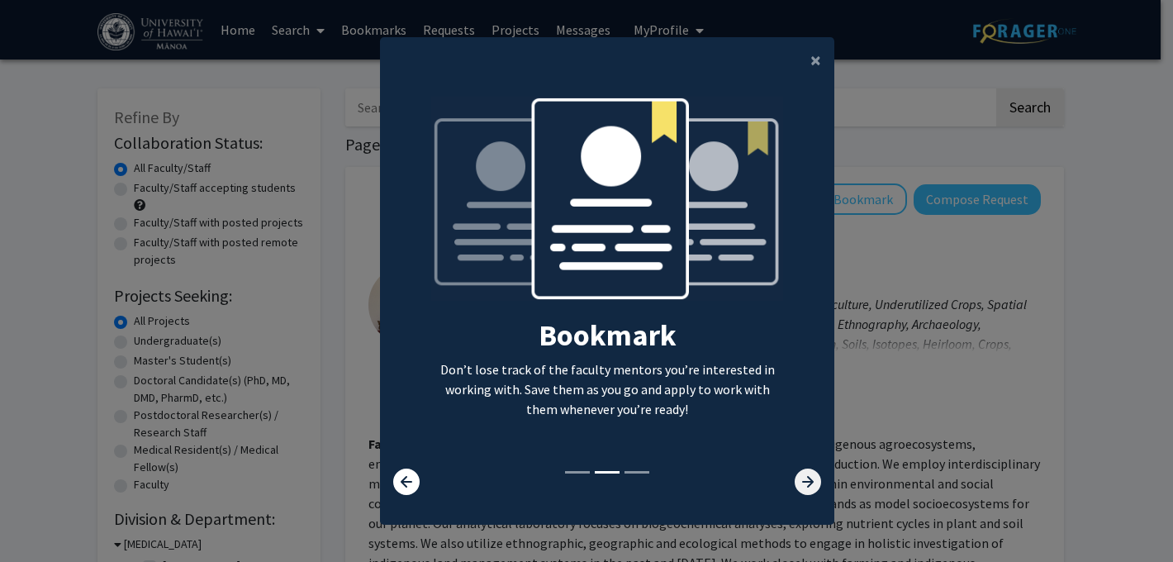
click at [795, 475] on icon at bounding box center [808, 482] width 26 height 26
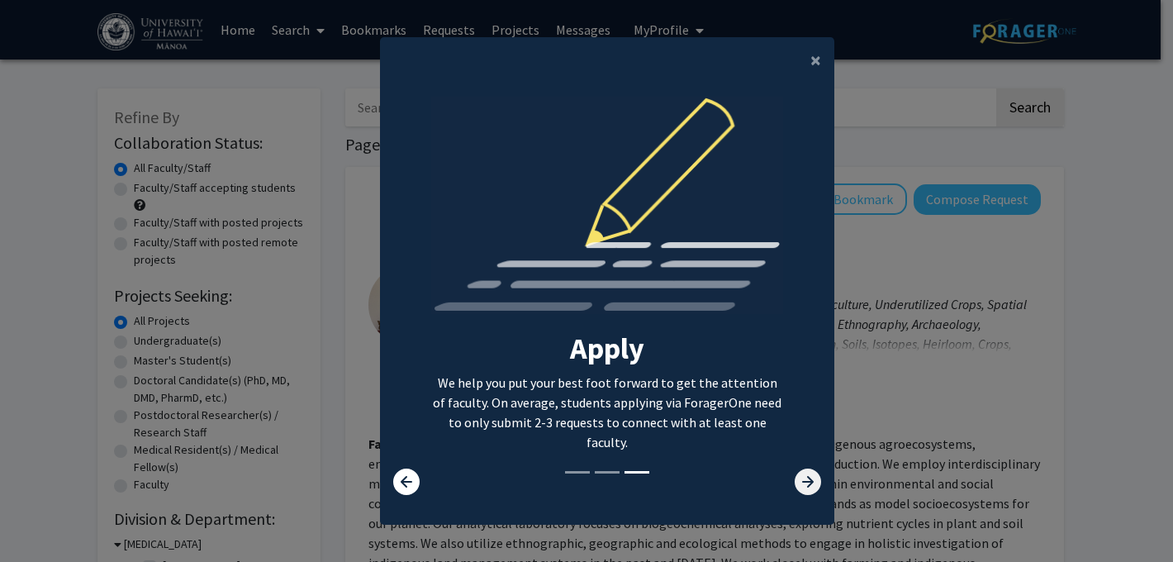
click at [795, 475] on icon at bounding box center [808, 482] width 26 height 26
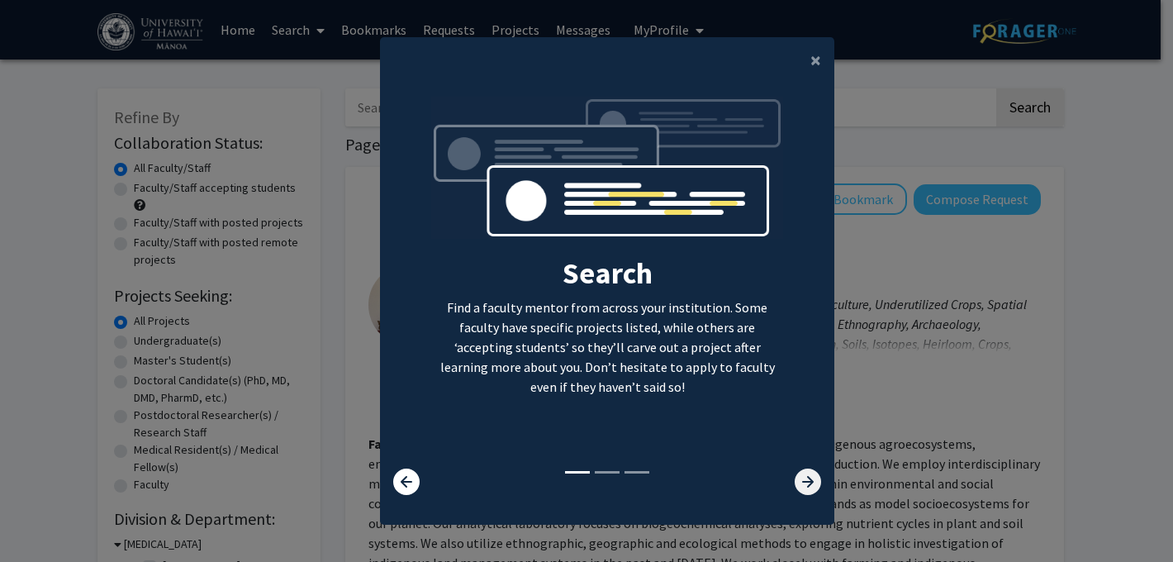
click at [796, 484] on icon at bounding box center [808, 482] width 26 height 26
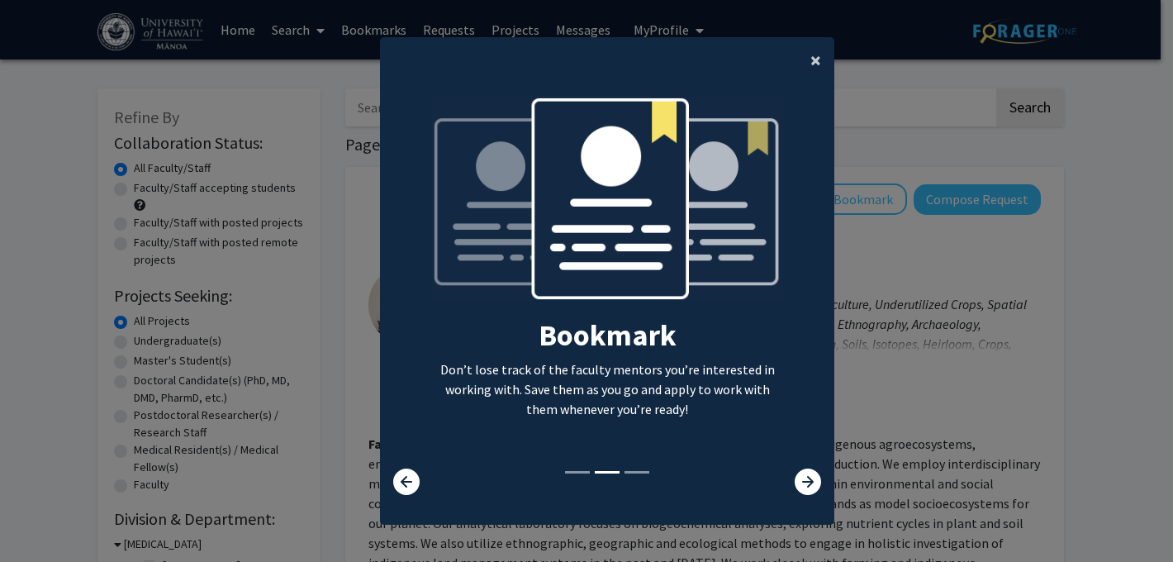
click at [811, 62] on span "×" at bounding box center [816, 60] width 11 height 26
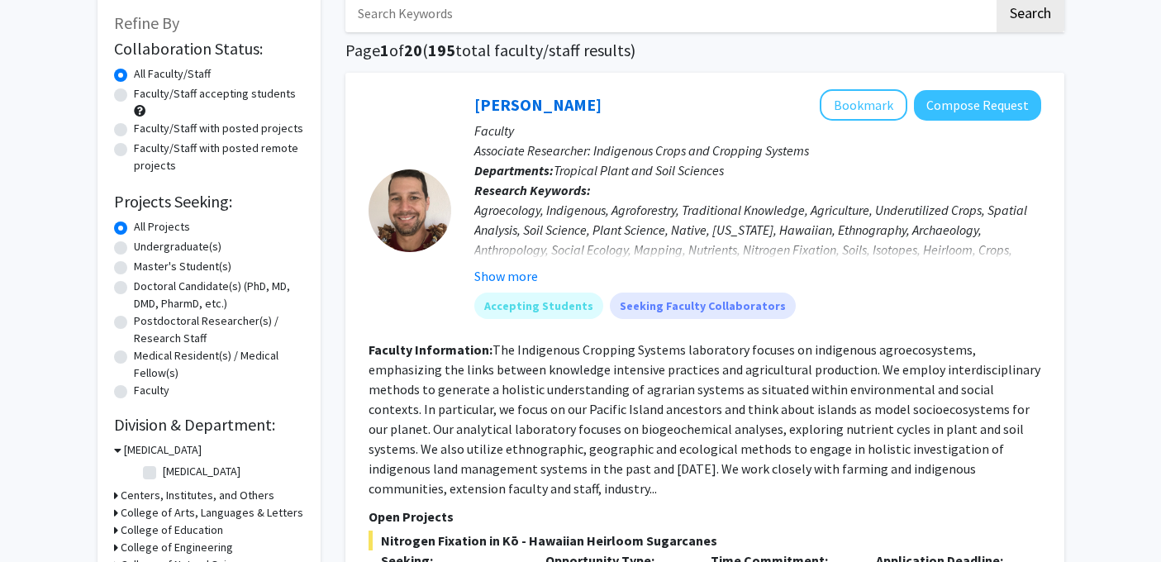
scroll to position [93, 0]
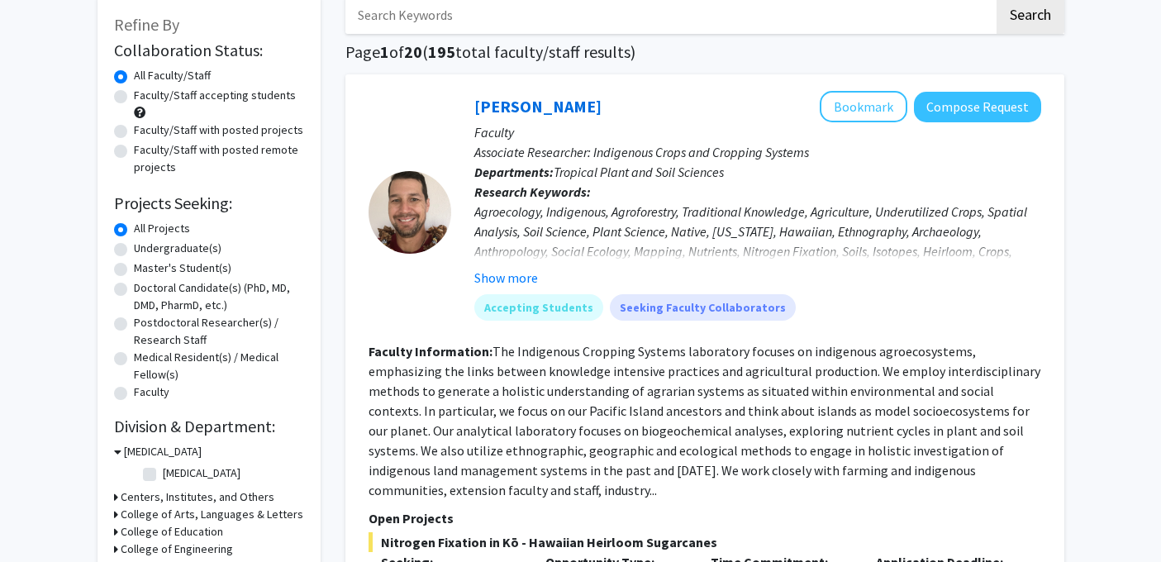
click at [134, 151] on label "Faculty/Staff with posted remote projects" at bounding box center [219, 158] width 170 height 35
click at [134, 151] on input "Faculty/Staff with posted remote projects" at bounding box center [139, 146] width 11 height 11
radio input "true"
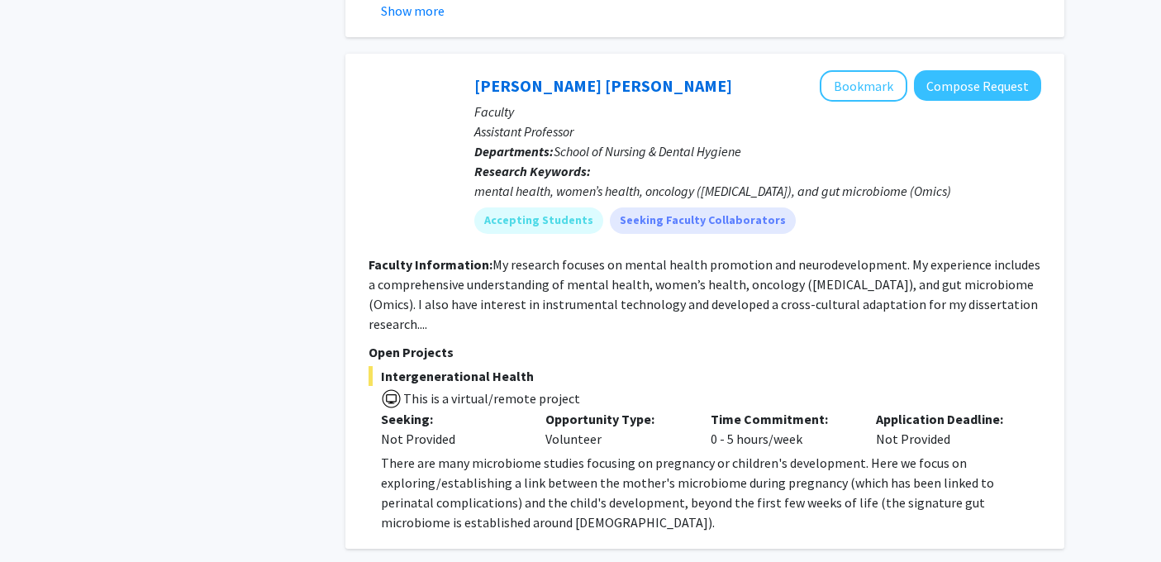
scroll to position [1661, 0]
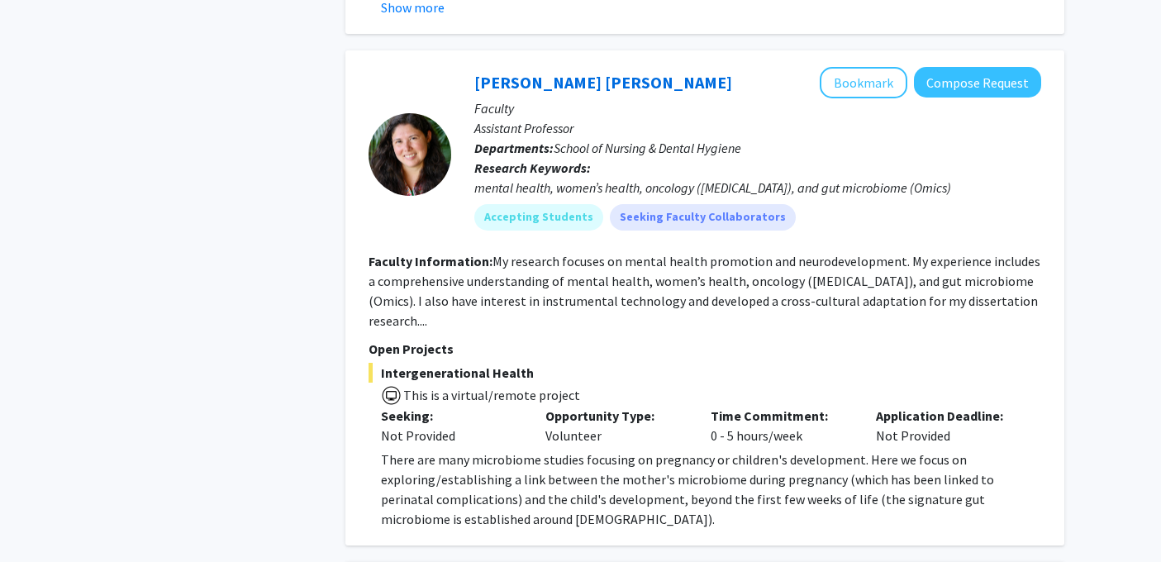
click at [696, 260] on fg-read-more "My research focuses on mental health promotion and neurodevelopment. My experie…" at bounding box center [705, 291] width 672 height 76
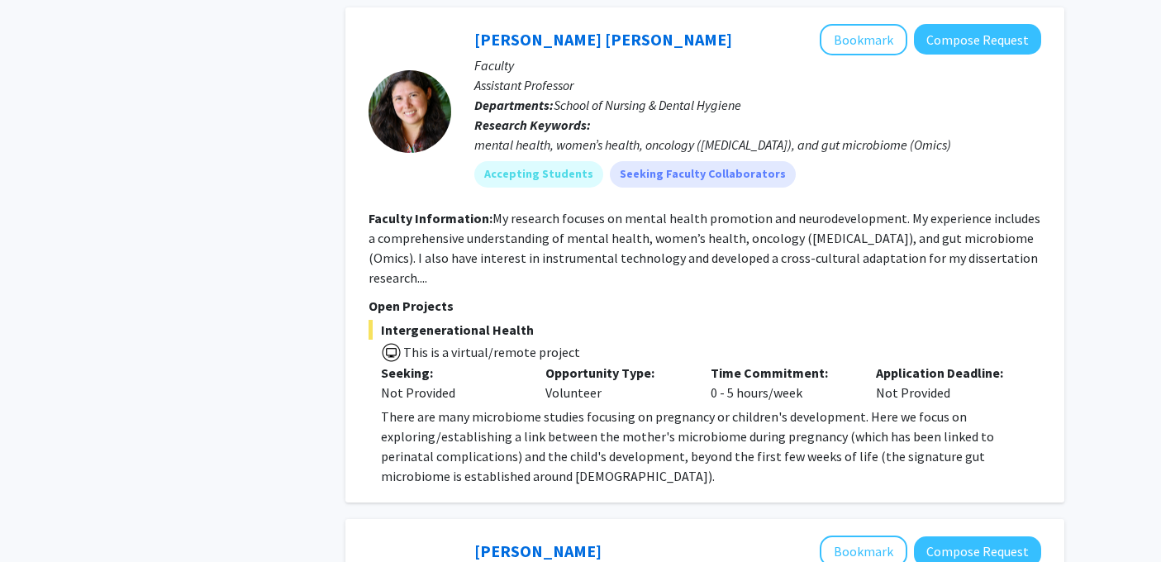
scroll to position [1706, 0]
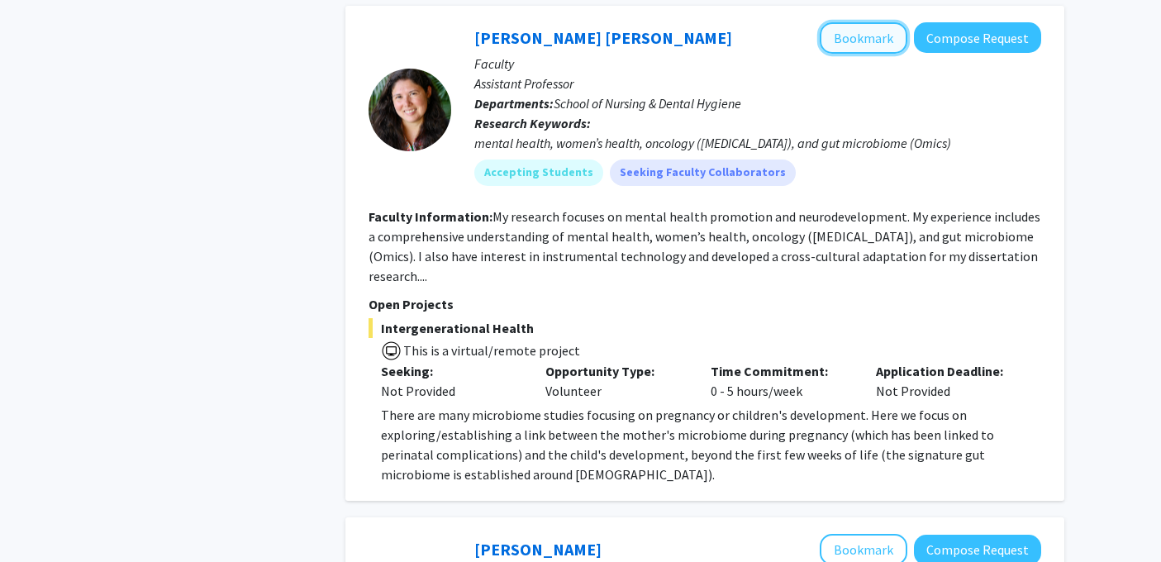
click at [854, 22] on button "Bookmark" at bounding box center [864, 37] width 88 height 31
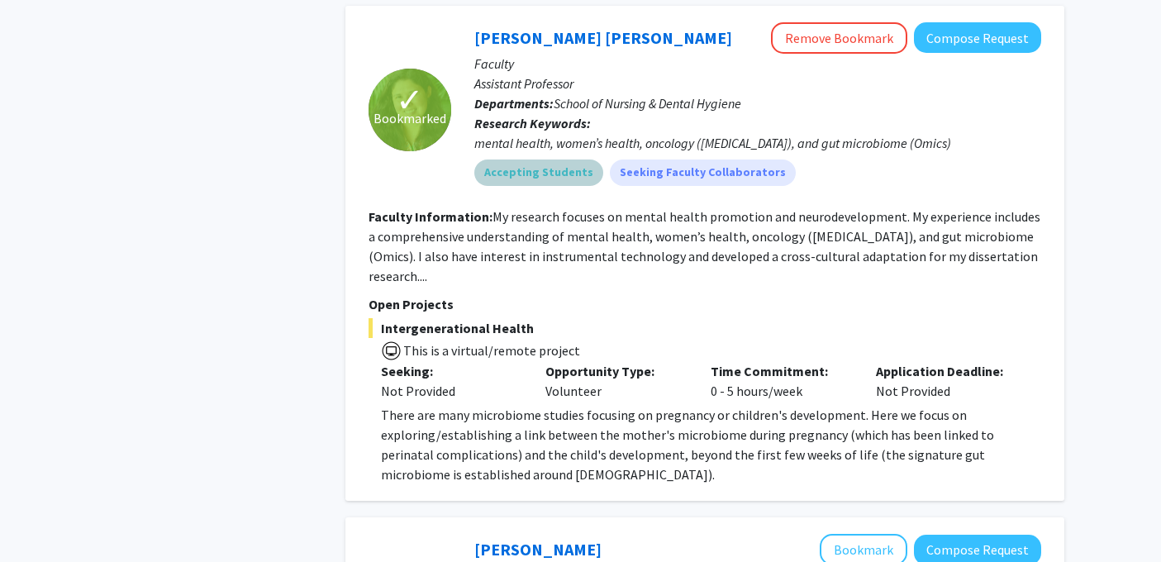
click at [538, 159] on mat-chip "Accepting Students" at bounding box center [538, 172] width 129 height 26
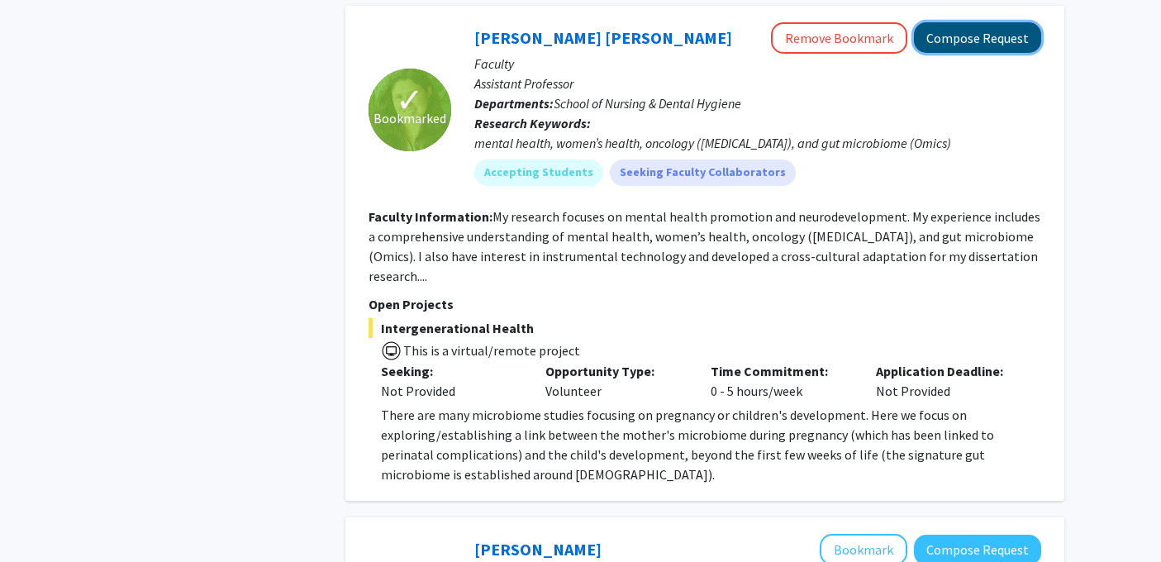
click at [941, 22] on button "Compose Request" at bounding box center [977, 37] width 127 height 31
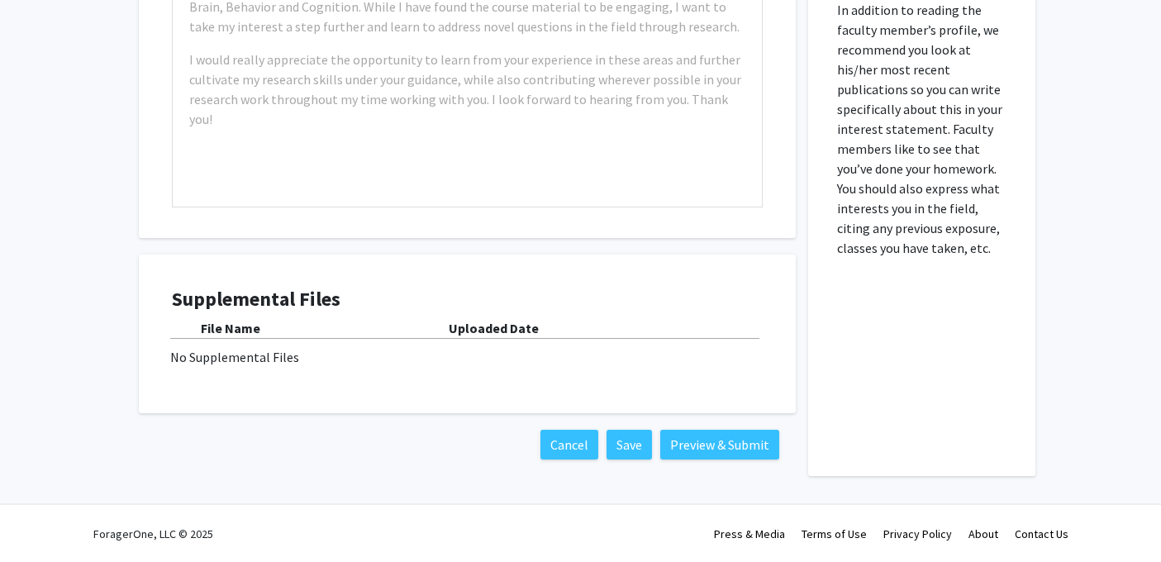
scroll to position [773, 0]
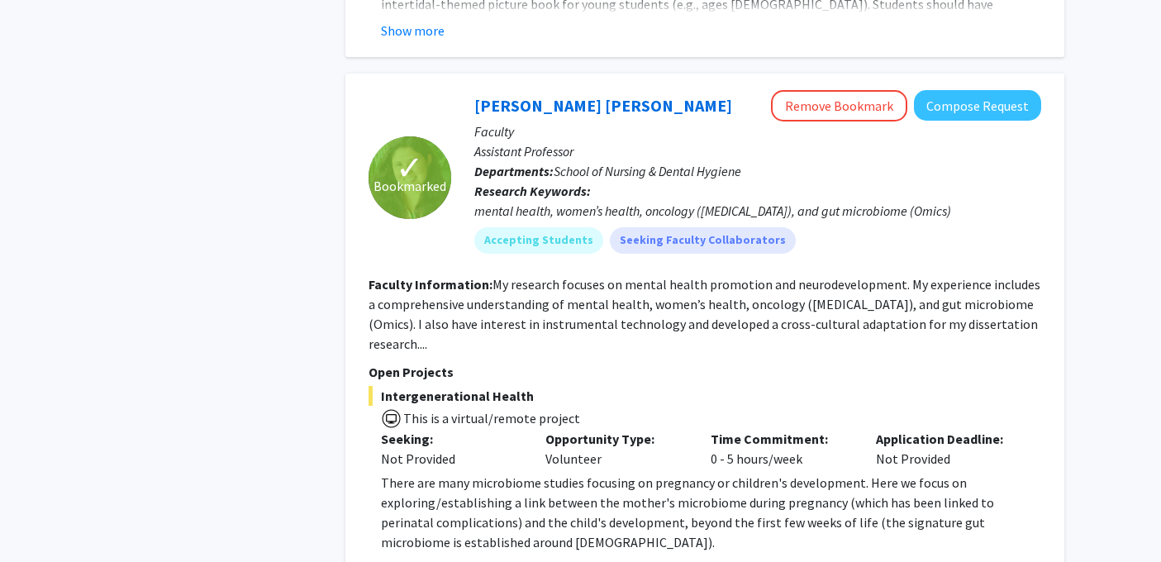
scroll to position [1639, 0]
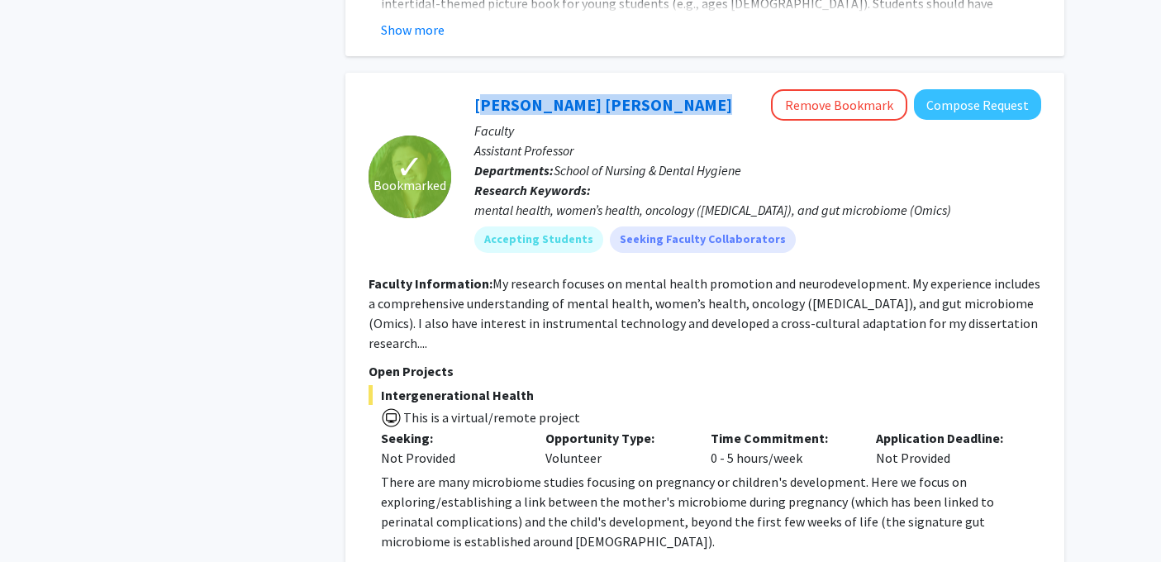
drag, startPoint x: 674, startPoint y: 87, endPoint x: 453, endPoint y: 78, distance: 221.7
click at [453, 89] on div "[PERSON_NAME] [PERSON_NAME] Remove Bookmark Compose Request Faculty Assistant P…" at bounding box center [746, 177] width 590 height 176
click at [536, 94] on link "[PERSON_NAME] [PERSON_NAME]" at bounding box center [603, 104] width 258 height 21
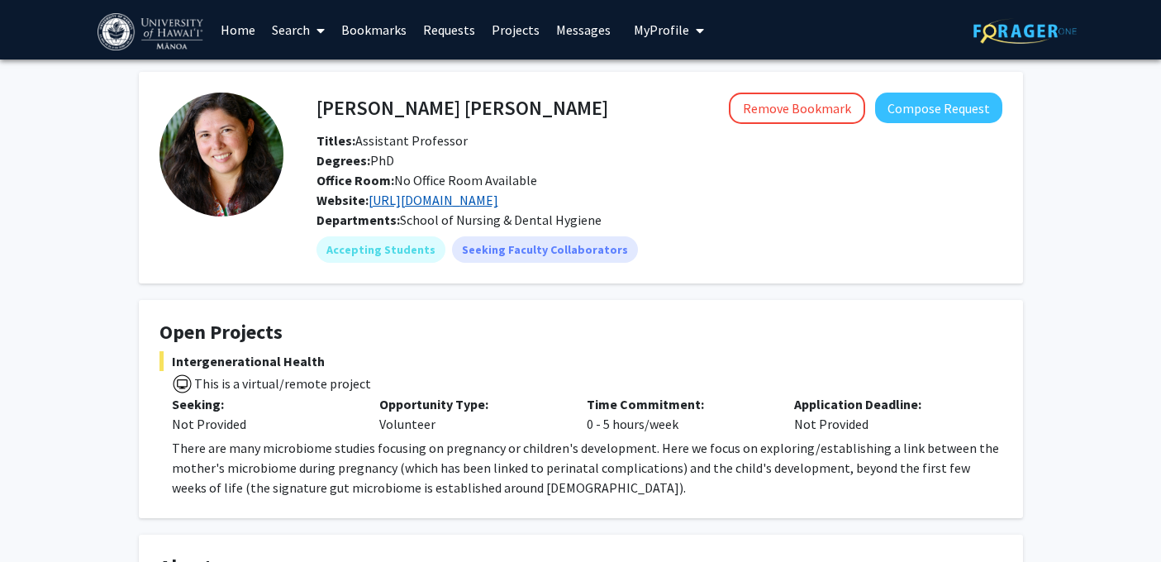
click at [498, 200] on link "[URL][DOMAIN_NAME]" at bounding box center [434, 200] width 130 height 17
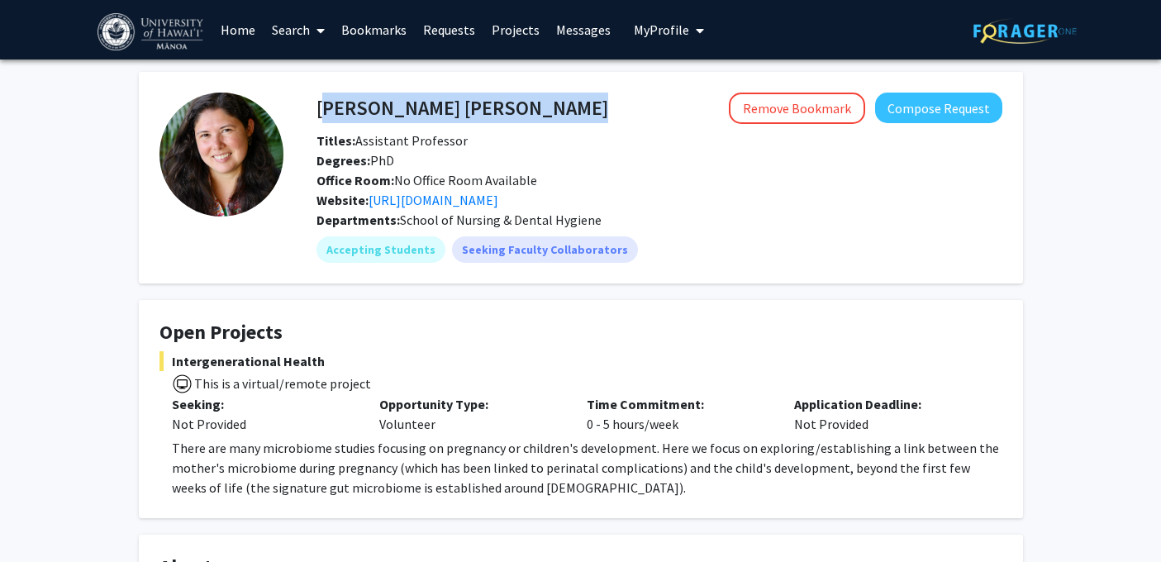
drag, startPoint x: 560, startPoint y: 107, endPoint x: 318, endPoint y: 106, distance: 242.1
click at [318, 106] on div "[PERSON_NAME] [PERSON_NAME] Remove Bookmark Compose Request" at bounding box center [659, 108] width 711 height 31
copy h4 "[PERSON_NAME] [PERSON_NAME]"
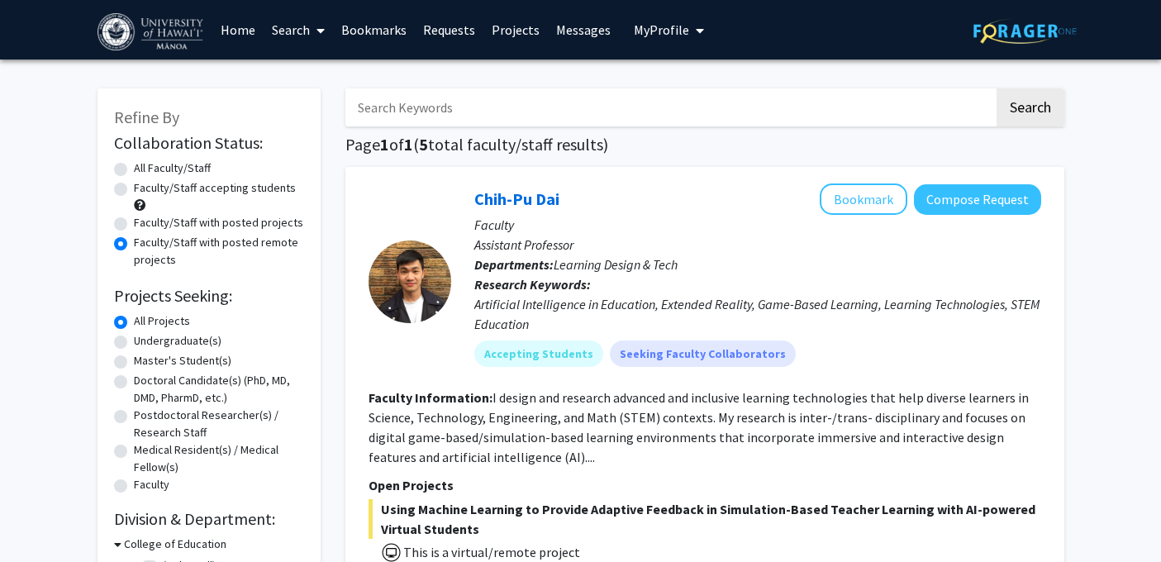
click at [134, 189] on label "Faculty/Staff accepting students" at bounding box center [215, 187] width 162 height 17
click at [134, 189] on input "Faculty/Staff accepting students" at bounding box center [139, 184] width 11 height 11
radio input "true"
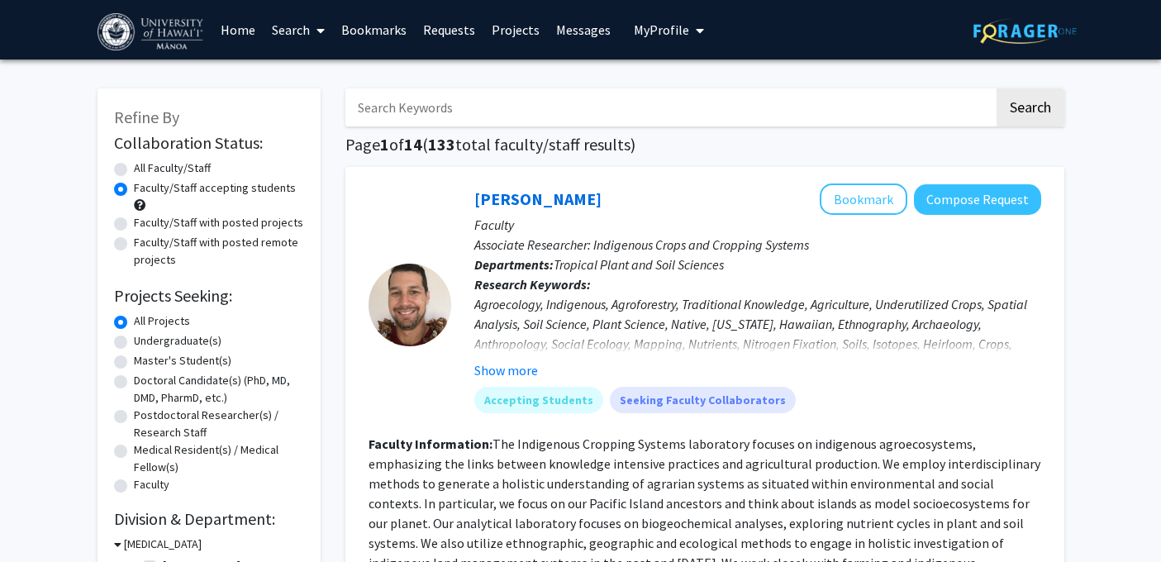
click at [134, 244] on label "Faculty/Staff with posted remote projects" at bounding box center [219, 251] width 170 height 35
click at [134, 244] on input "Faculty/Staff with posted remote projects" at bounding box center [139, 239] width 11 height 11
radio input "true"
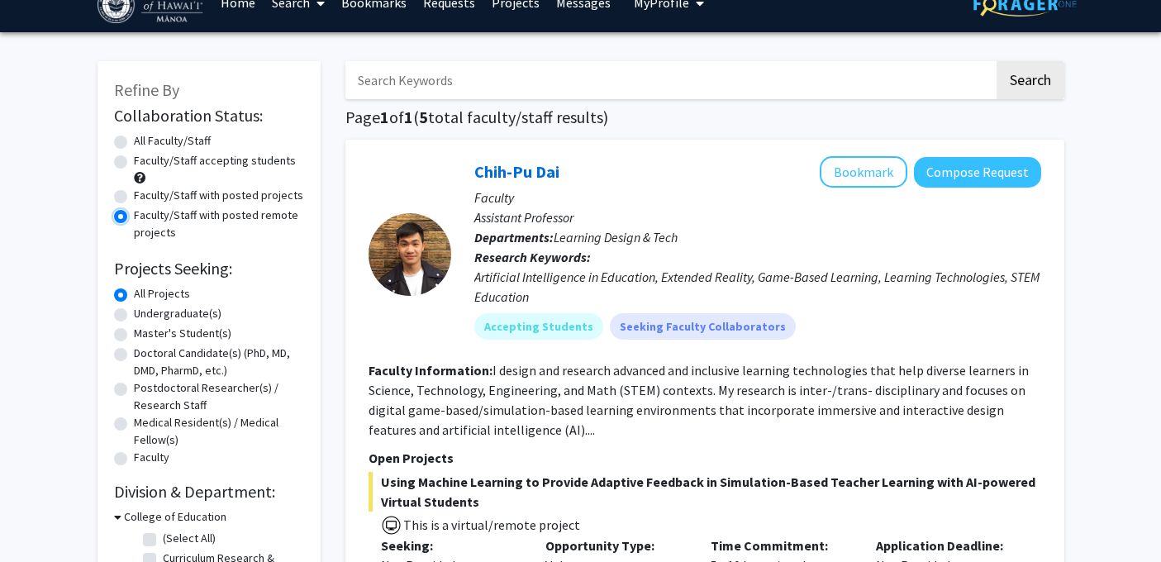
scroll to position [31, 0]
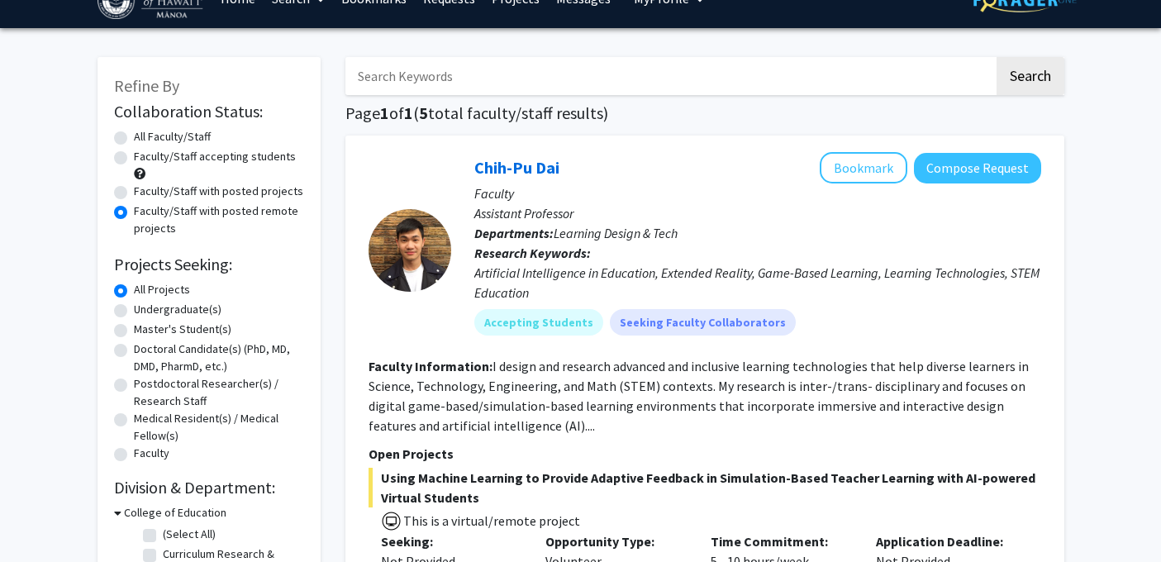
click at [145, 139] on label "All Faculty/Staff" at bounding box center [172, 136] width 77 height 17
click at [145, 139] on input "All Faculty/Staff" at bounding box center [139, 133] width 11 height 11
radio input "true"
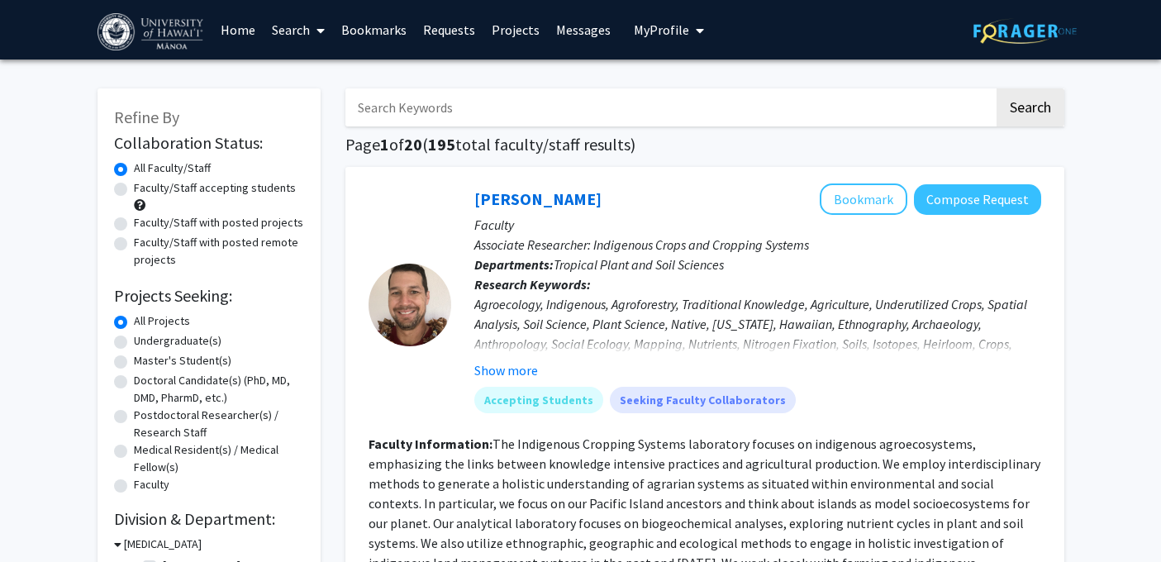
click at [202, 225] on label "Faculty/Staff with posted projects" at bounding box center [218, 222] width 169 height 17
click at [145, 225] on input "Faculty/Staff with posted projects" at bounding box center [139, 219] width 11 height 11
radio input "true"
click at [221, 195] on label "Faculty/Staff accepting students" at bounding box center [215, 187] width 162 height 17
click at [145, 190] on input "Faculty/Staff accepting students" at bounding box center [139, 184] width 11 height 11
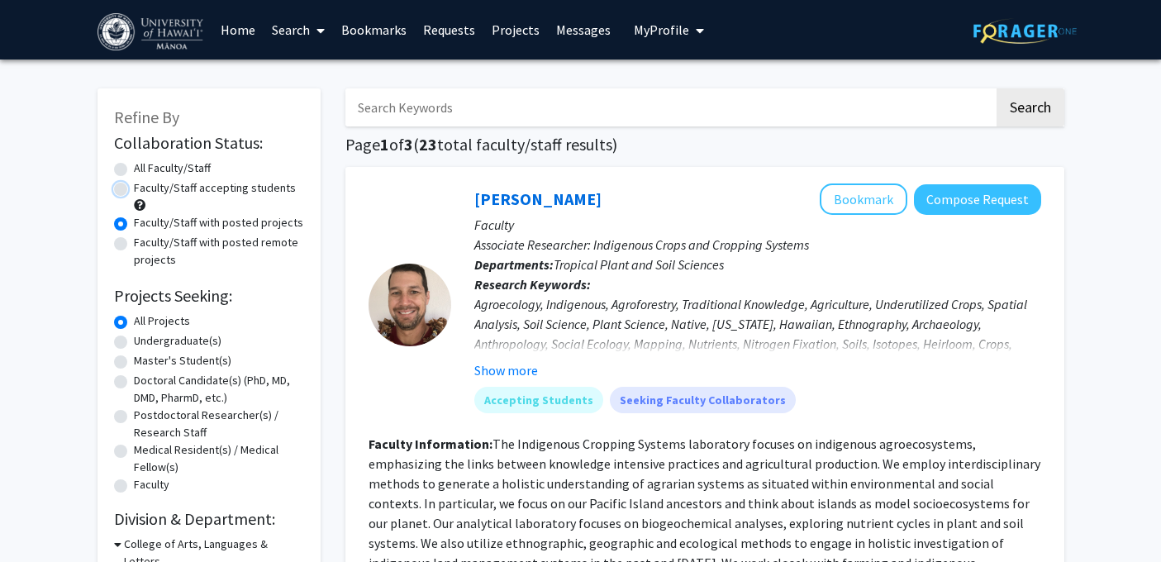
radio input "true"
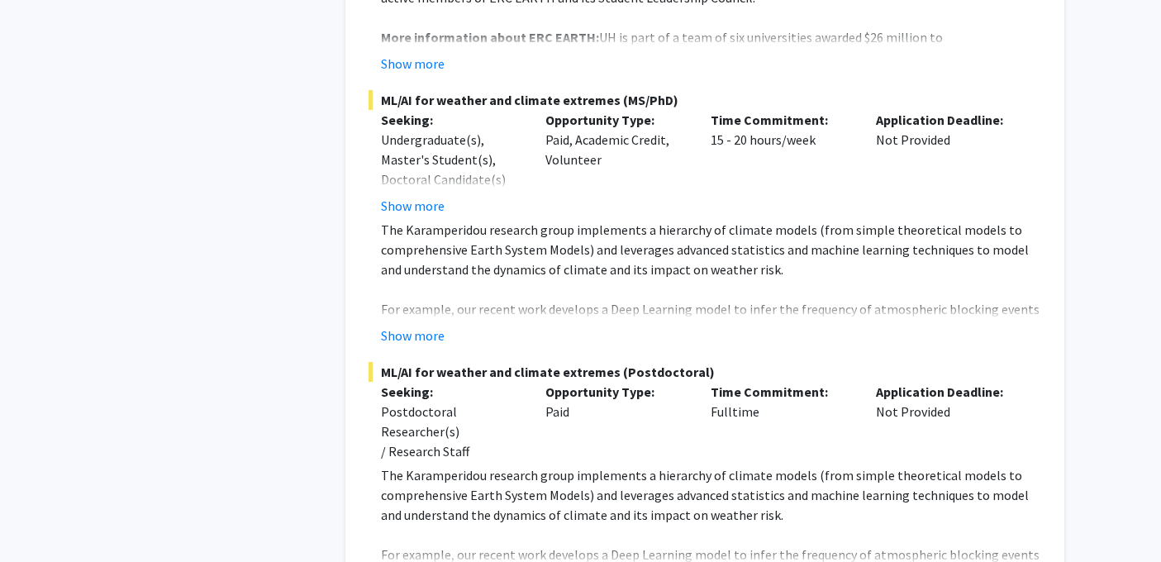
scroll to position [9986, 0]
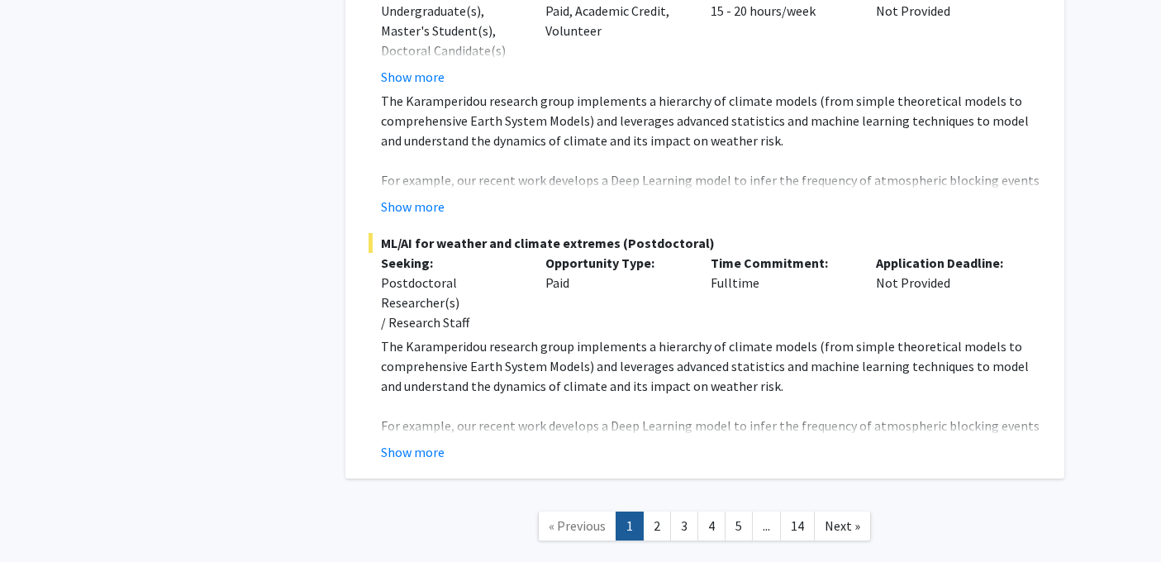
click at [643, 512] on link "1" at bounding box center [630, 526] width 28 height 29
click at [647, 512] on link "2" at bounding box center [657, 526] width 28 height 29
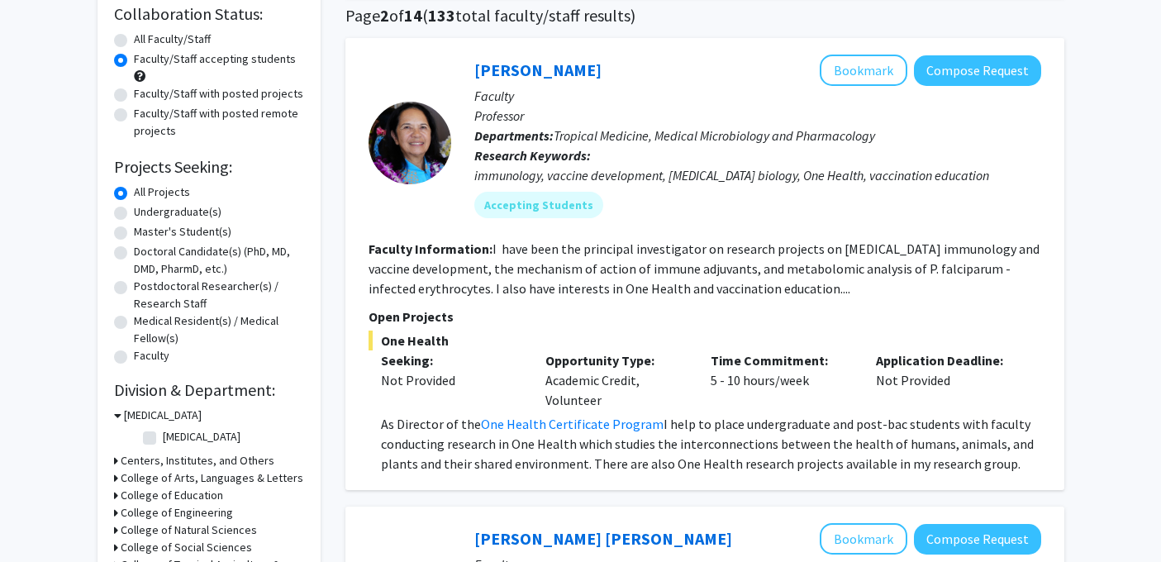
scroll to position [137, 0]
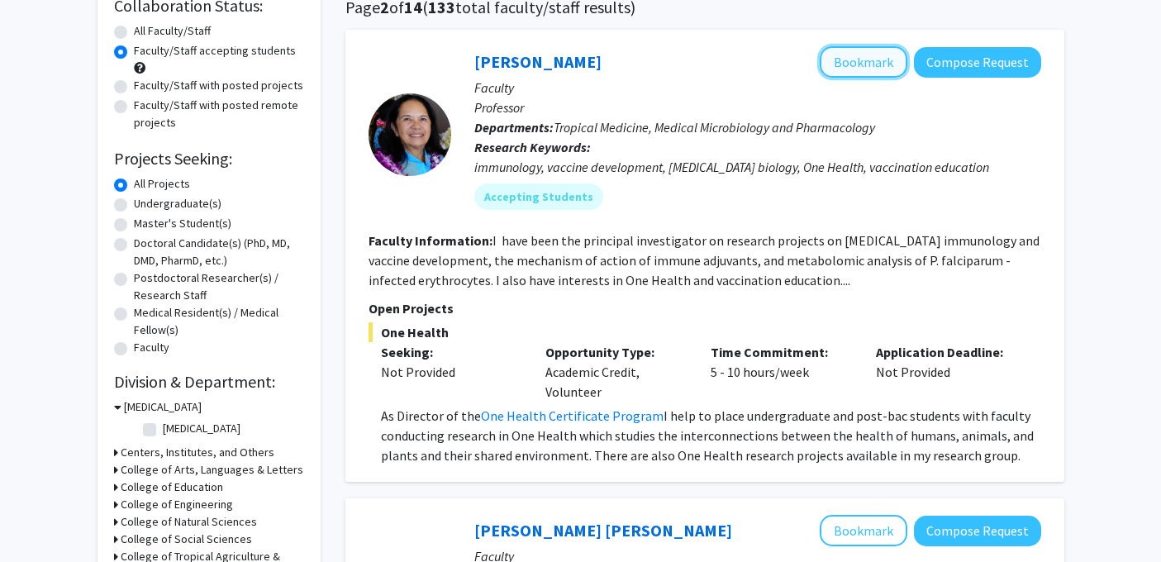
click at [888, 59] on button "Bookmark" at bounding box center [864, 61] width 88 height 31
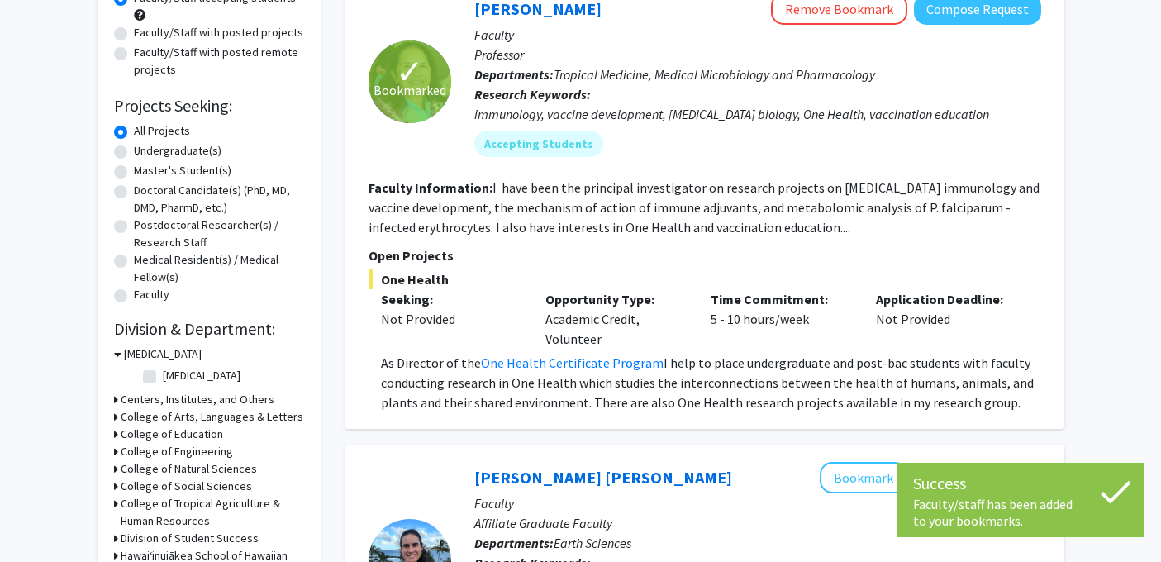
scroll to position [198, 0]
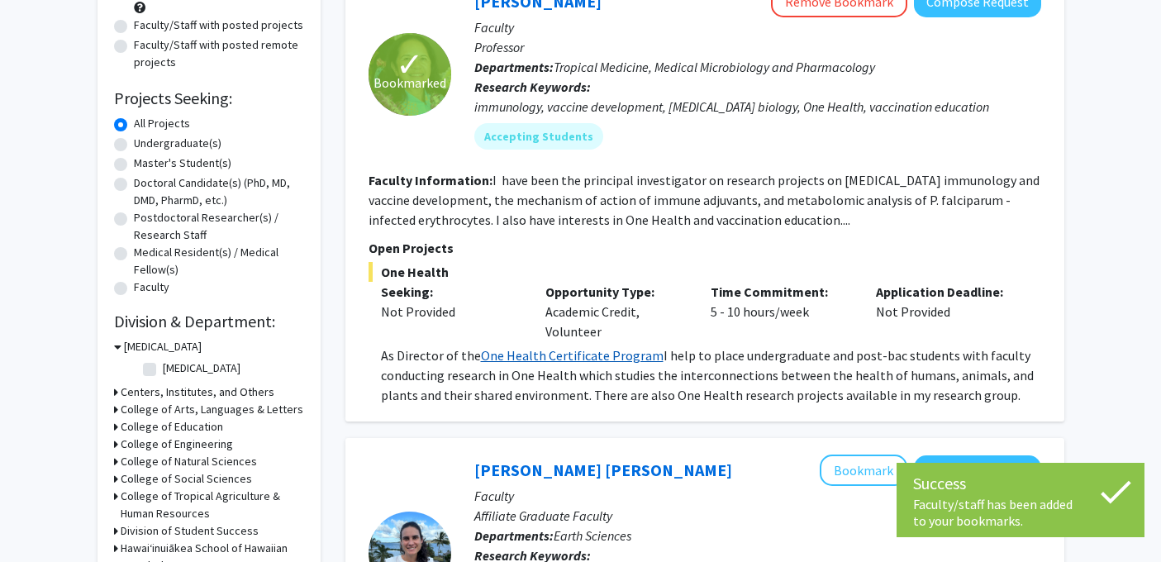
click at [614, 355] on link "One Health Certificate Program" at bounding box center [572, 355] width 183 height 17
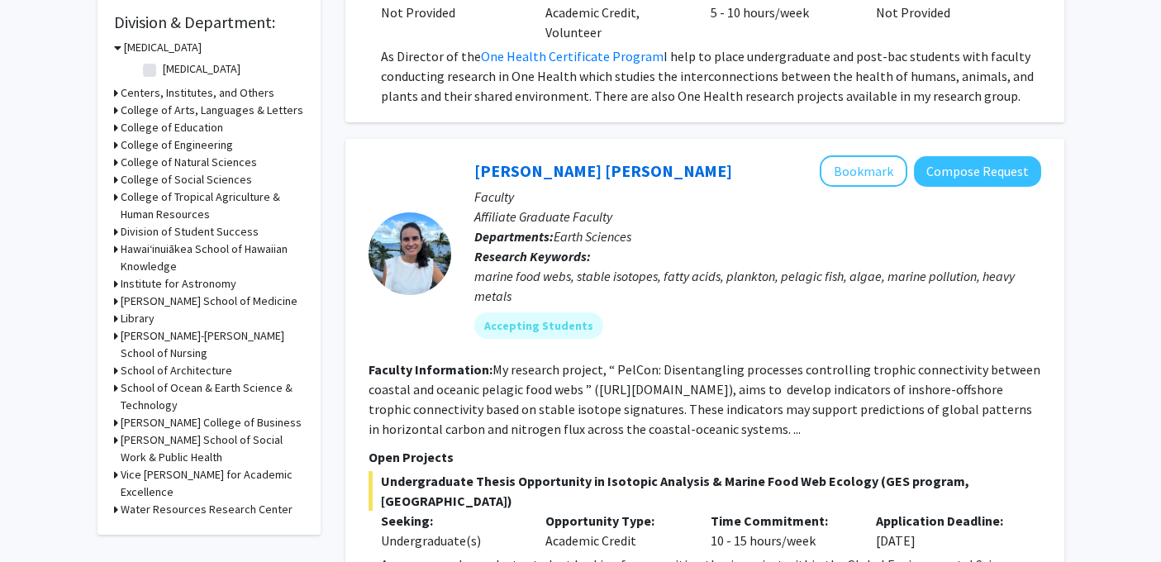
scroll to position [493, 0]
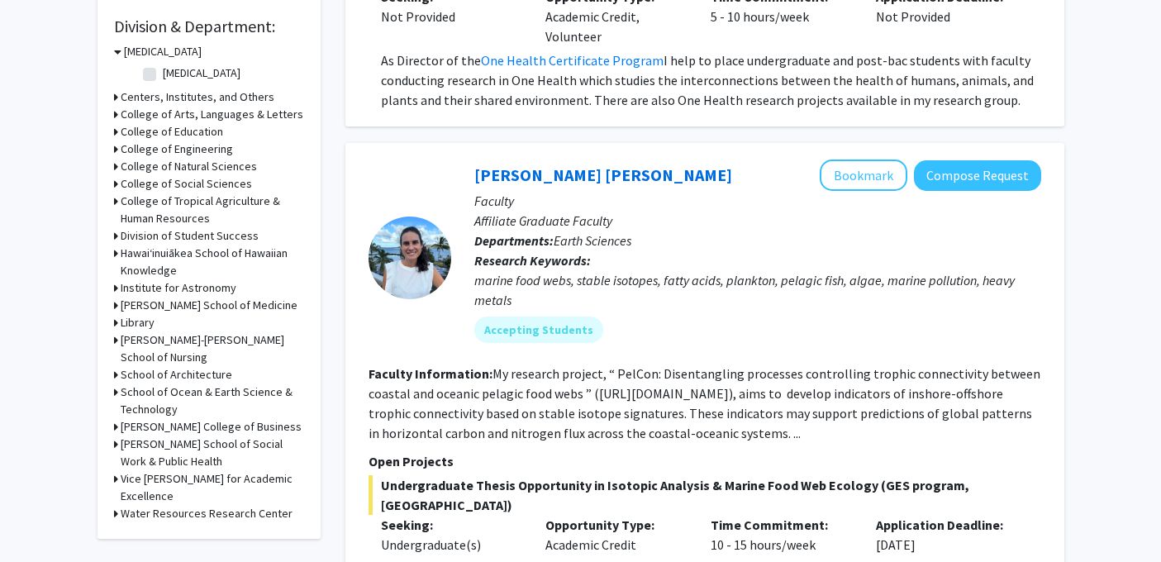
click at [264, 308] on h3 "[PERSON_NAME] School of Medicine" at bounding box center [209, 305] width 177 height 17
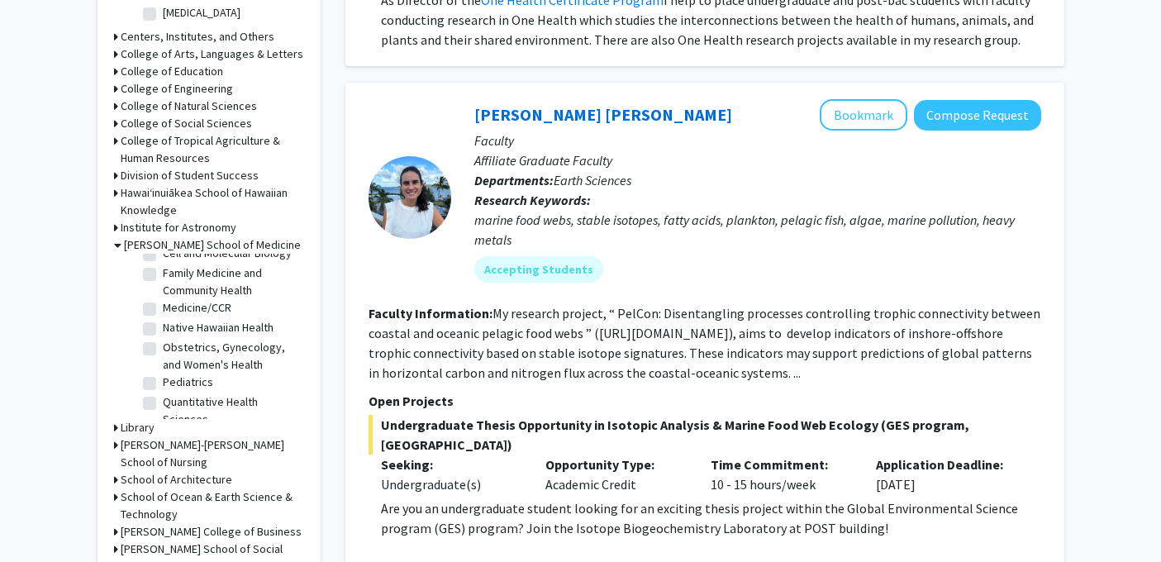
scroll to position [0, 0]
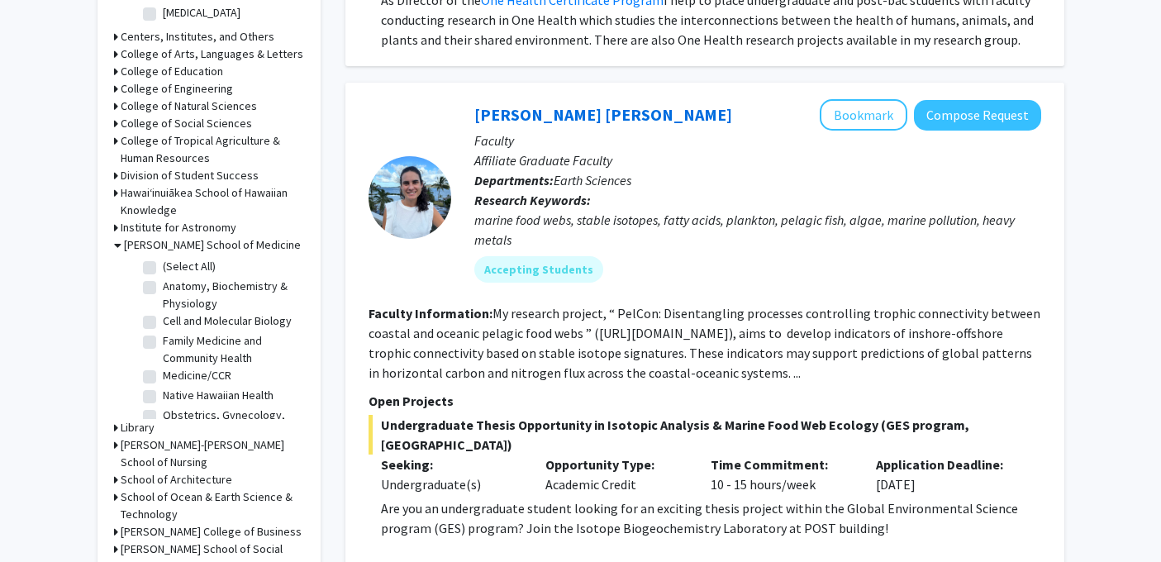
click at [163, 271] on label "(Select All)" at bounding box center [189, 266] width 53 height 17
click at [163, 269] on input "(Select All)" at bounding box center [168, 263] width 11 height 11
checkbox input "true"
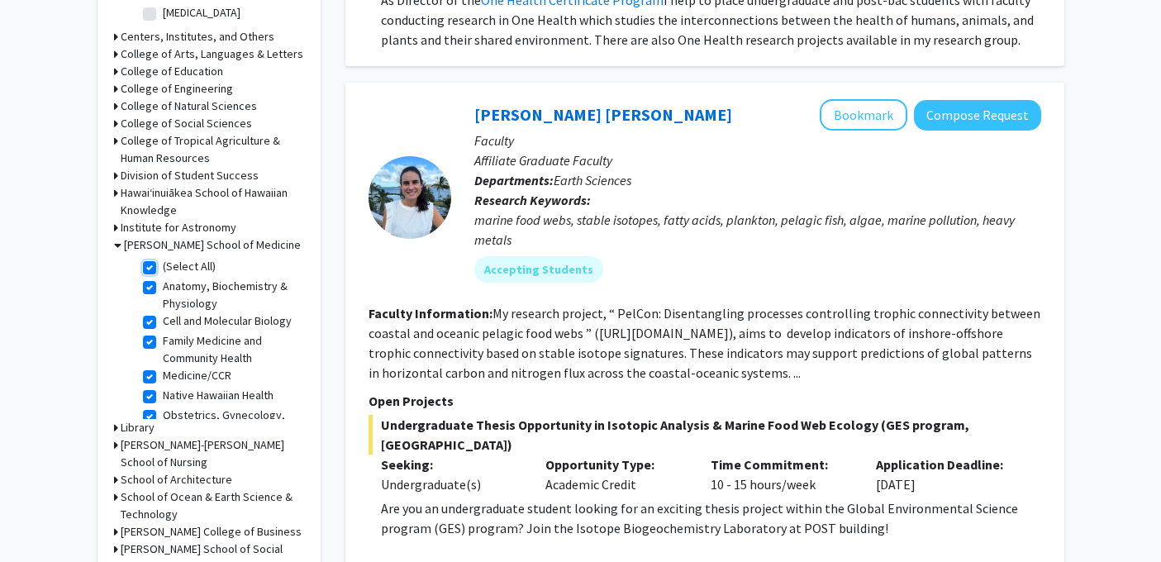
checkbox input "true"
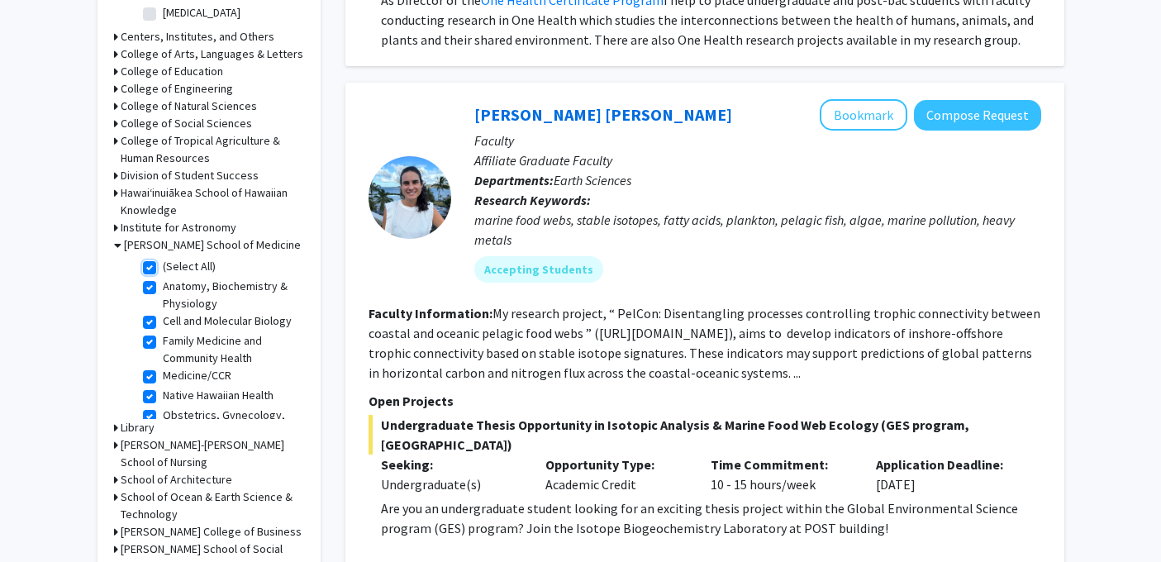
checkbox input "true"
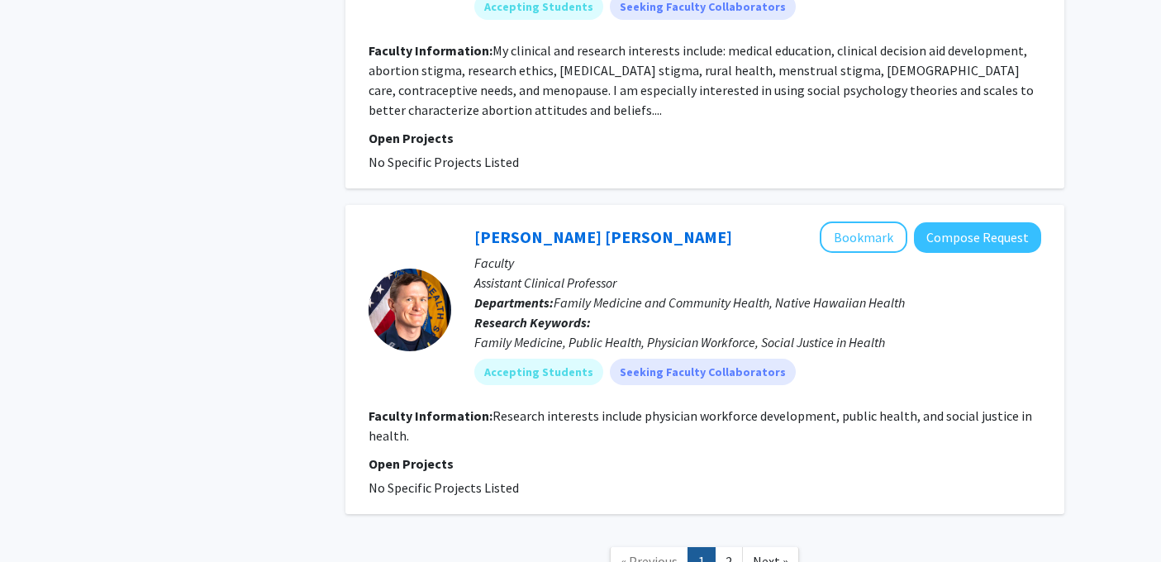
scroll to position [4015, 0]
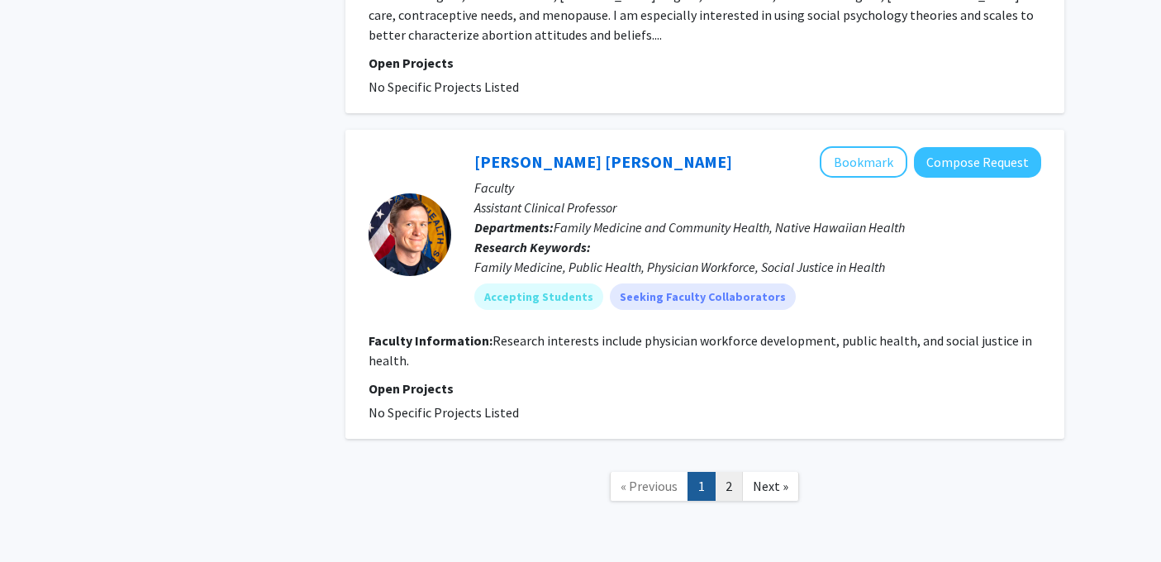
click at [726, 472] on link "2" at bounding box center [729, 486] width 28 height 29
